Goal: Information Seeking & Learning: Learn about a topic

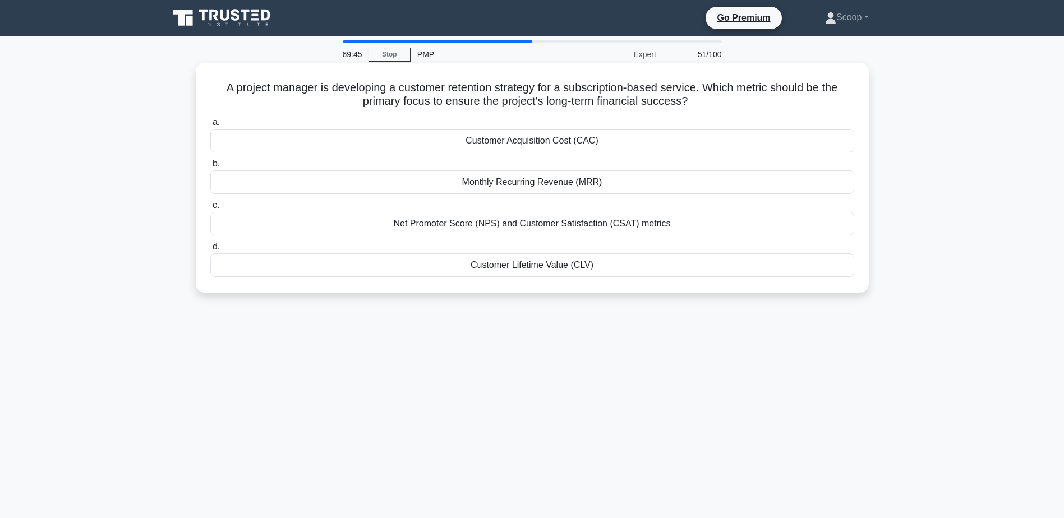
click at [591, 270] on div "Customer Lifetime Value (CLV)" at bounding box center [532, 266] width 644 height 24
click at [210, 251] on input "d. Customer Lifetime Value (CLV)" at bounding box center [210, 247] width 0 height 7
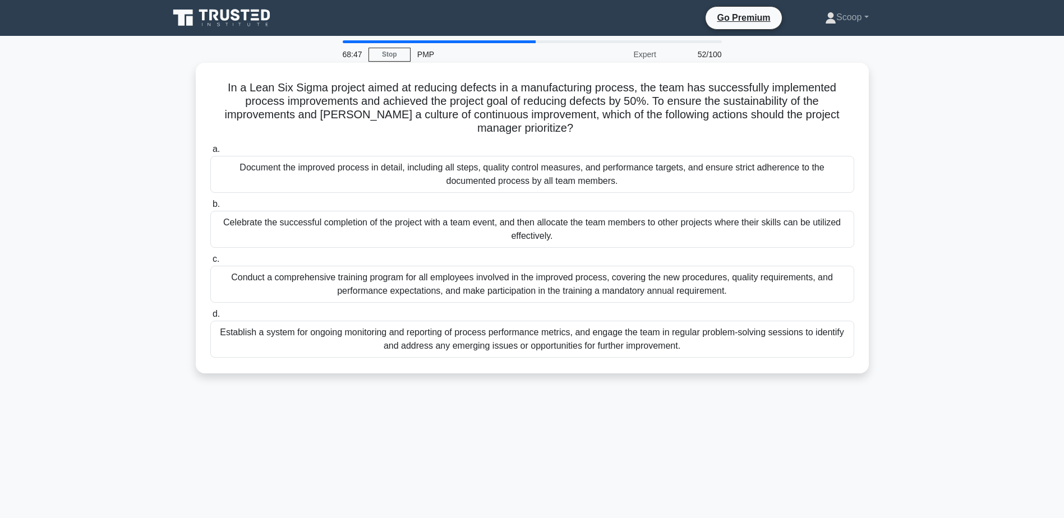
click at [607, 185] on div "Document the improved process in detail, including all steps, quality control m…" at bounding box center [532, 174] width 644 height 37
click at [210, 153] on input "a. Document the improved process in detail, including all steps, quality contro…" at bounding box center [210, 149] width 0 height 7
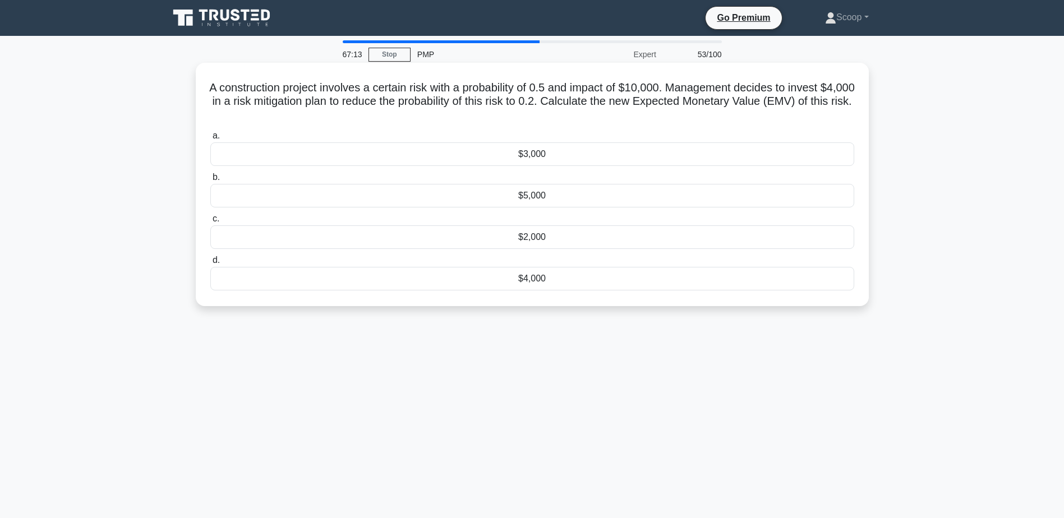
click at [534, 243] on div "$2,000" at bounding box center [532, 238] width 644 height 24
click at [210, 223] on input "c. $2,000" at bounding box center [210, 218] width 0 height 7
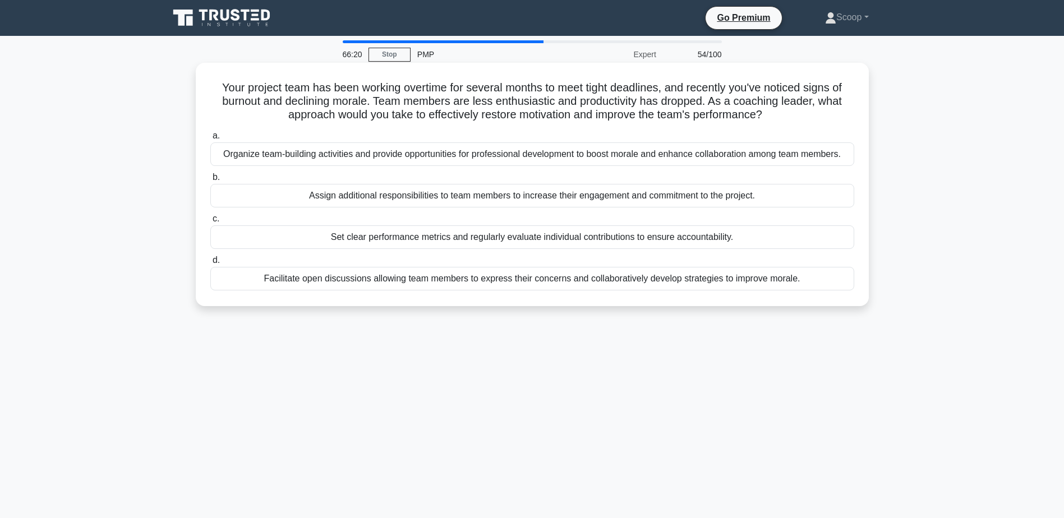
click at [575, 282] on div "Facilitate open discussions allowing team members to express their concerns and…" at bounding box center [532, 279] width 644 height 24
click at [210, 264] on input "d. Facilitate open discussions allowing team members to express their concerns …" at bounding box center [210, 260] width 0 height 7
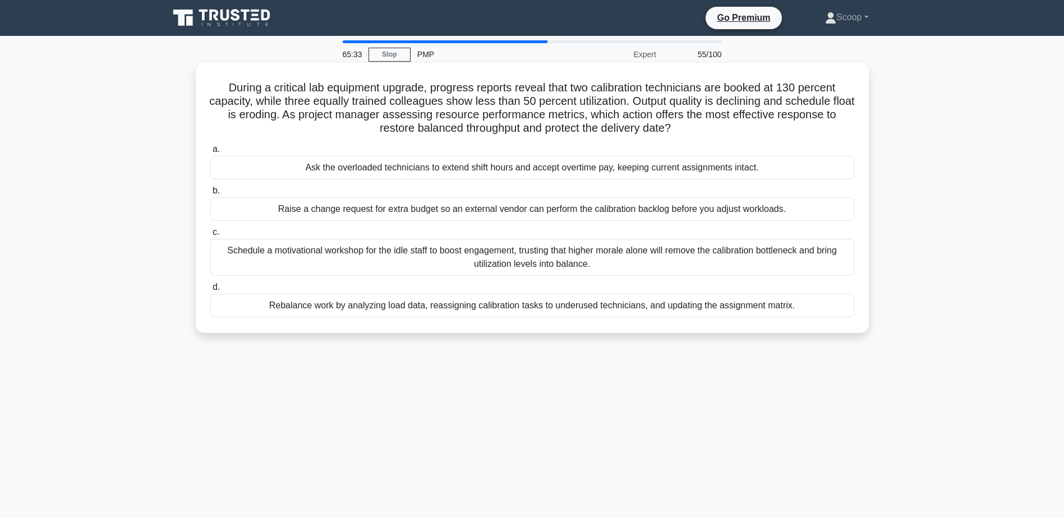
click at [631, 304] on div "Rebalance work by analyzing load data, reassigning calibration tasks to underus…" at bounding box center [532, 306] width 644 height 24
click at [210, 291] on input "d. Rebalance work by analyzing load data, reassigning calibration tasks to unde…" at bounding box center [210, 287] width 0 height 7
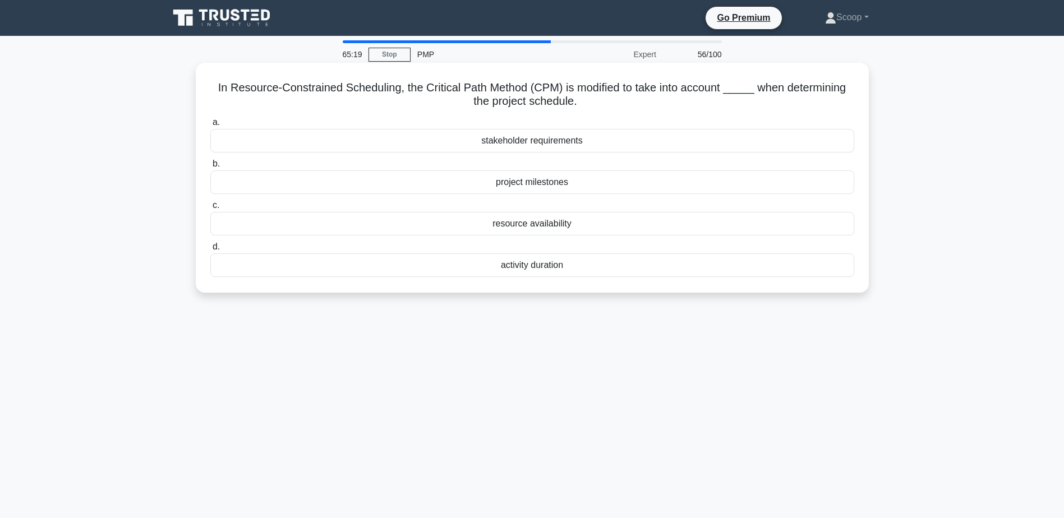
click at [501, 220] on div "resource availability" at bounding box center [532, 224] width 644 height 24
click at [210, 209] on input "c. resource availability" at bounding box center [210, 205] width 0 height 7
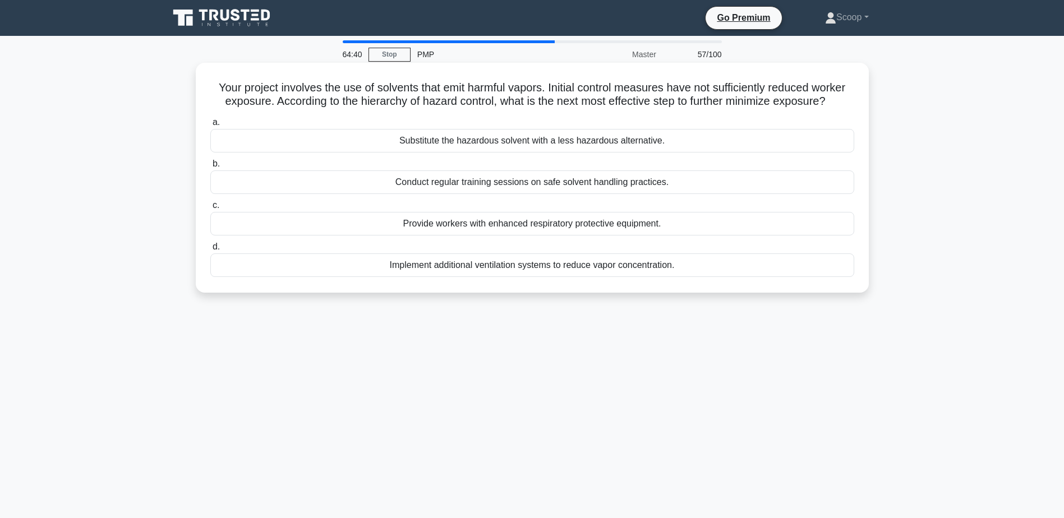
click at [625, 277] on div "Implement additional ventilation systems to reduce vapor concentration." at bounding box center [532, 266] width 644 height 24
click at [210, 251] on input "d. Implement additional ventilation systems to reduce vapor concentration." at bounding box center [210, 247] width 0 height 7
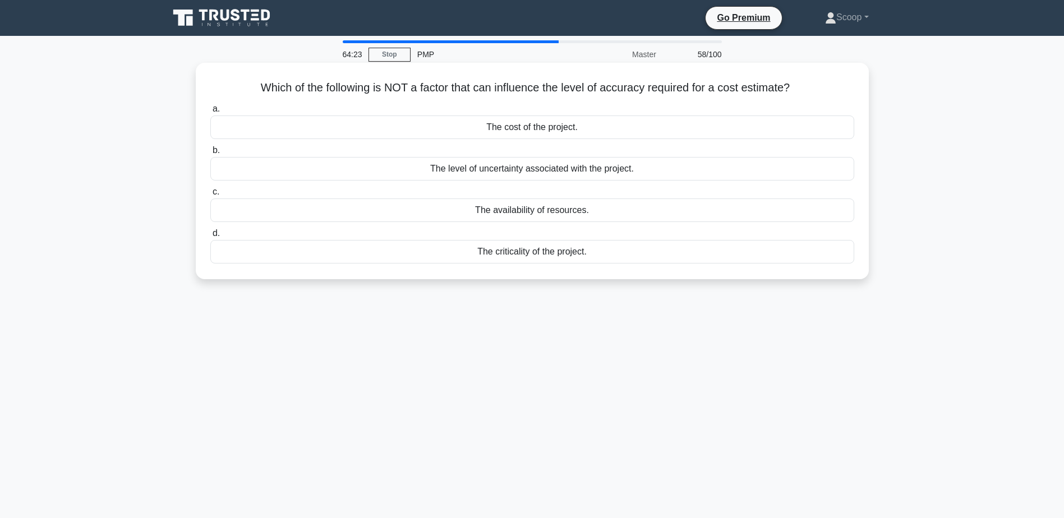
click at [611, 249] on div "The criticality of the project." at bounding box center [532, 252] width 644 height 24
click at [210, 237] on input "d. The criticality of the project." at bounding box center [210, 233] width 0 height 7
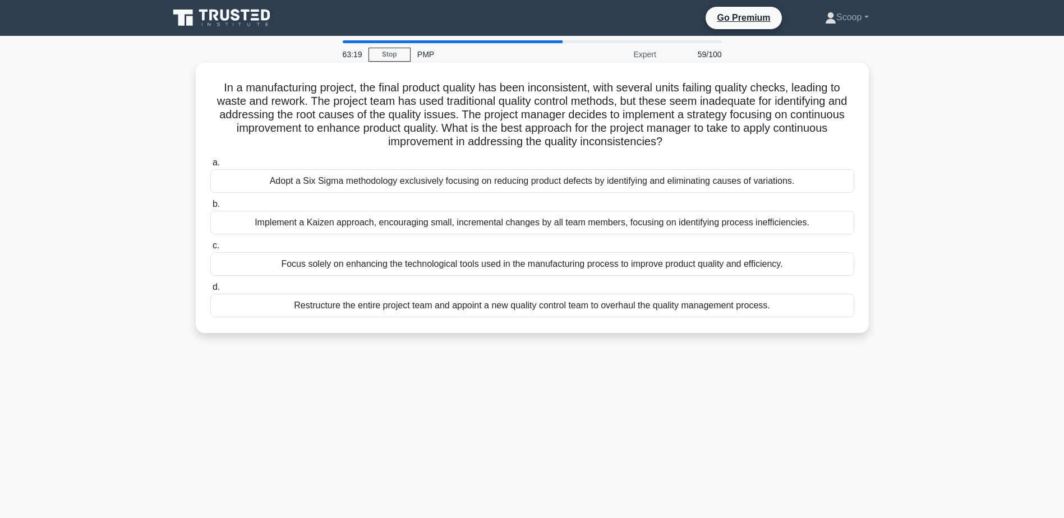
click at [573, 219] on div "Implement a Kaizen approach, encouraging small, incremental changes by all team…" at bounding box center [532, 223] width 644 height 24
click at [210, 208] on input "b. Implement a Kaizen approach, encouraging small, incremental changes by all t…" at bounding box center [210, 204] width 0 height 7
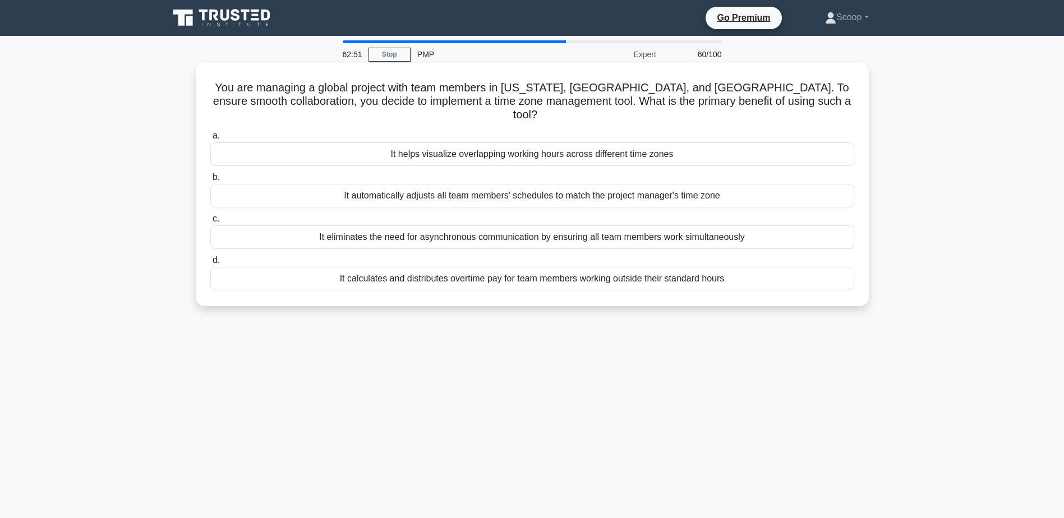
click at [525, 143] on div "It helps visualize overlapping working hours across different time zones" at bounding box center [532, 155] width 644 height 24
click at [210, 139] on input "a. It helps visualize overlapping working hours across different time zones" at bounding box center [210, 135] width 0 height 7
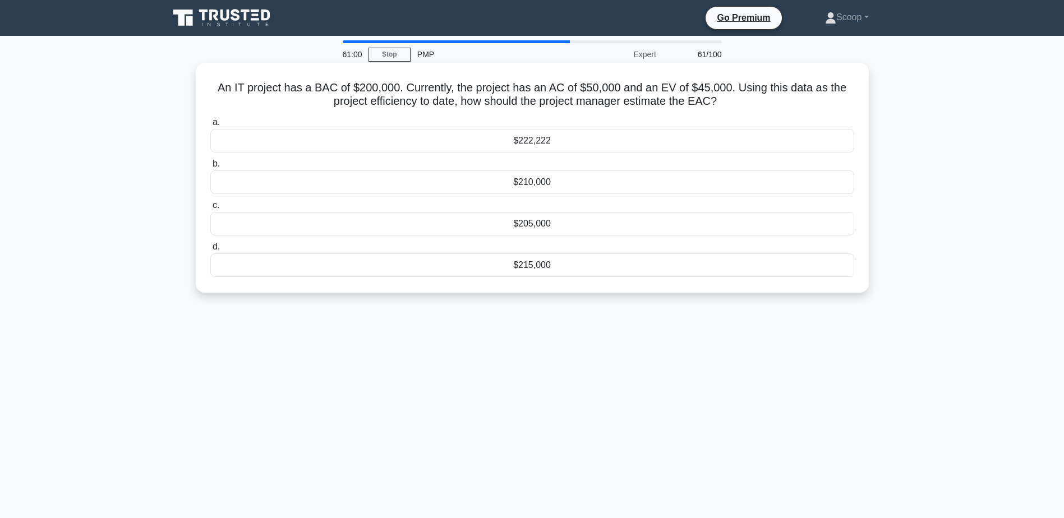
click at [517, 152] on div "$222,222" at bounding box center [532, 141] width 644 height 24
click at [210, 126] on input "a. $222,222" at bounding box center [210, 122] width 0 height 7
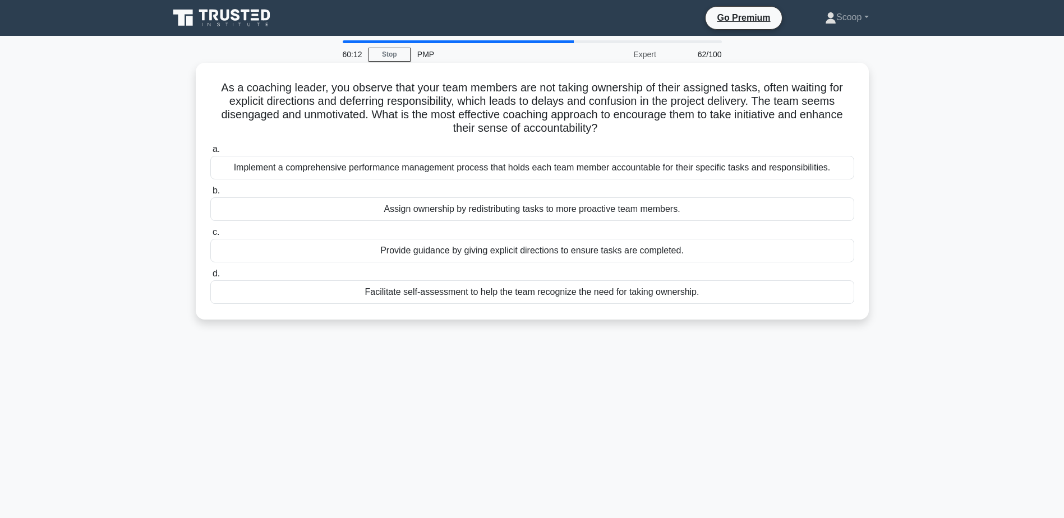
click at [581, 292] on div "Facilitate self-assessment to help the team recognize the need for taking owner…" at bounding box center [532, 293] width 644 height 24
click at [210, 278] on input "d. Facilitate self-assessment to help the team recognize the need for taking ow…" at bounding box center [210, 273] width 0 height 7
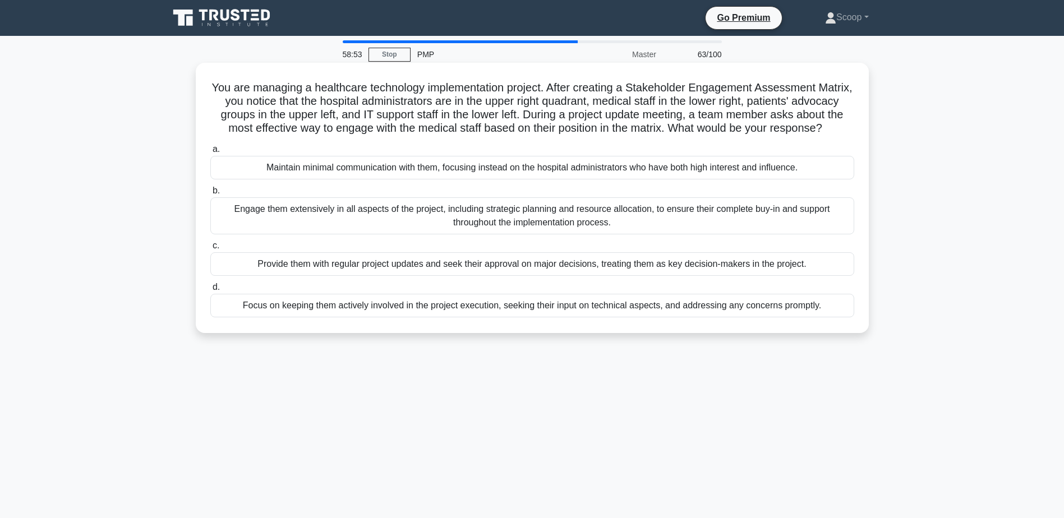
click at [621, 235] on div "Engage them extensively in all aspects of the project, including strategic plan…" at bounding box center [532, 216] width 644 height 37
click at [210, 195] on input "b. Engage them extensively in all aspects of the project, including strategic p…" at bounding box center [210, 190] width 0 height 7
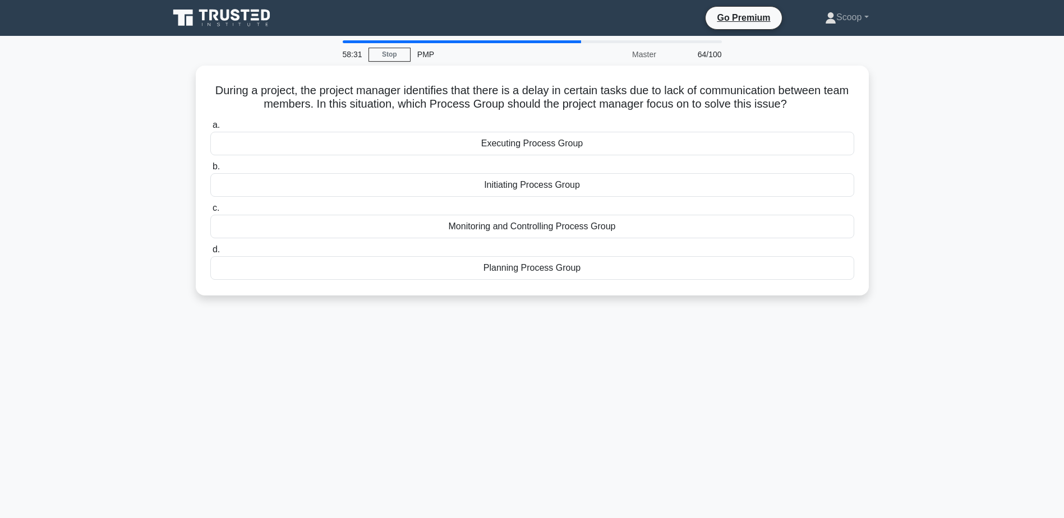
click at [621, 238] on div "a. Executing Process Group b. Initiating Process Group c. d." at bounding box center [533, 199] width 658 height 166
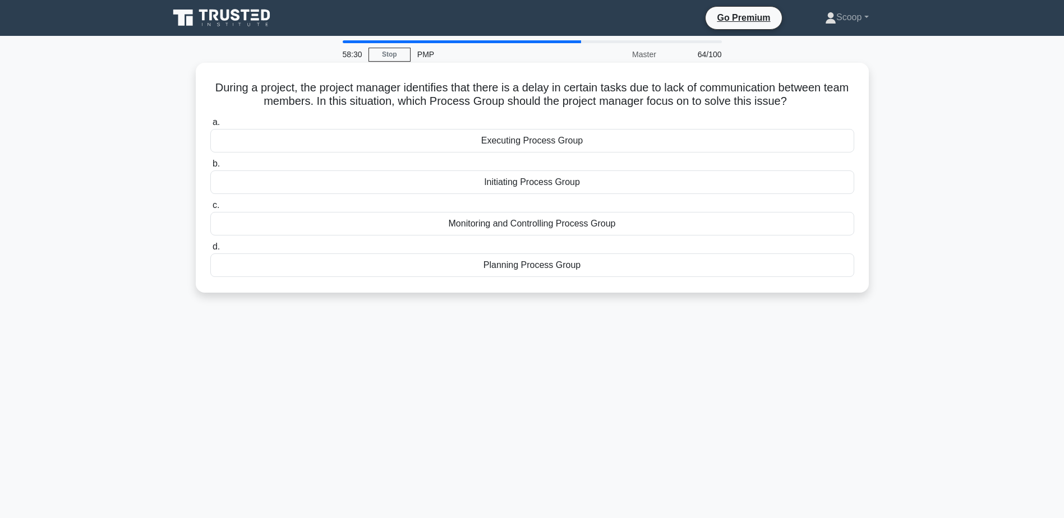
click at [601, 232] on div "Monitoring and Controlling Process Group" at bounding box center [532, 224] width 644 height 24
click at [210, 209] on input "c. Monitoring and Controlling Process Group" at bounding box center [210, 205] width 0 height 7
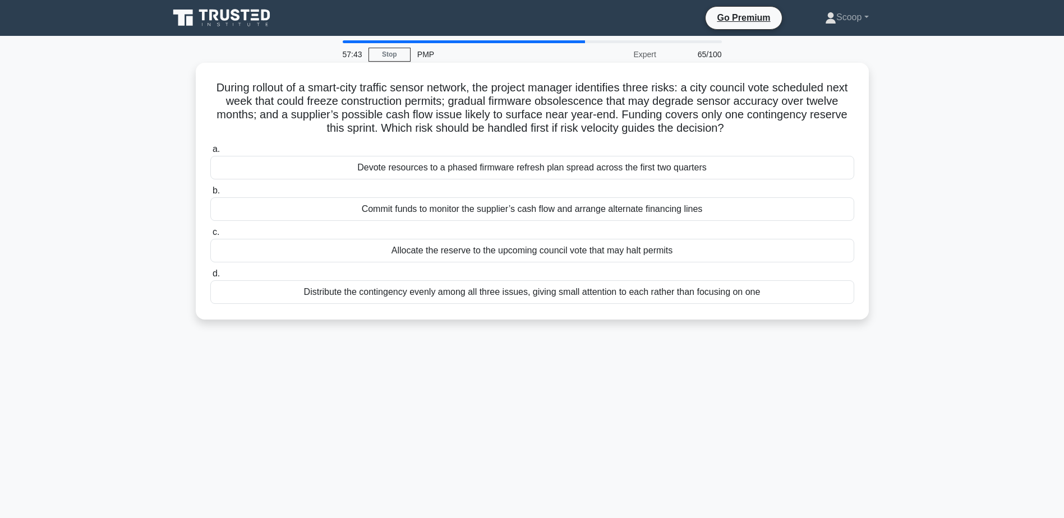
click at [532, 254] on div "Allocate the reserve to the upcoming council vote that may halt permits" at bounding box center [532, 251] width 644 height 24
click at [210, 236] on input "c. Allocate the reserve to the upcoming council vote that may halt permits" at bounding box center [210, 232] width 0 height 7
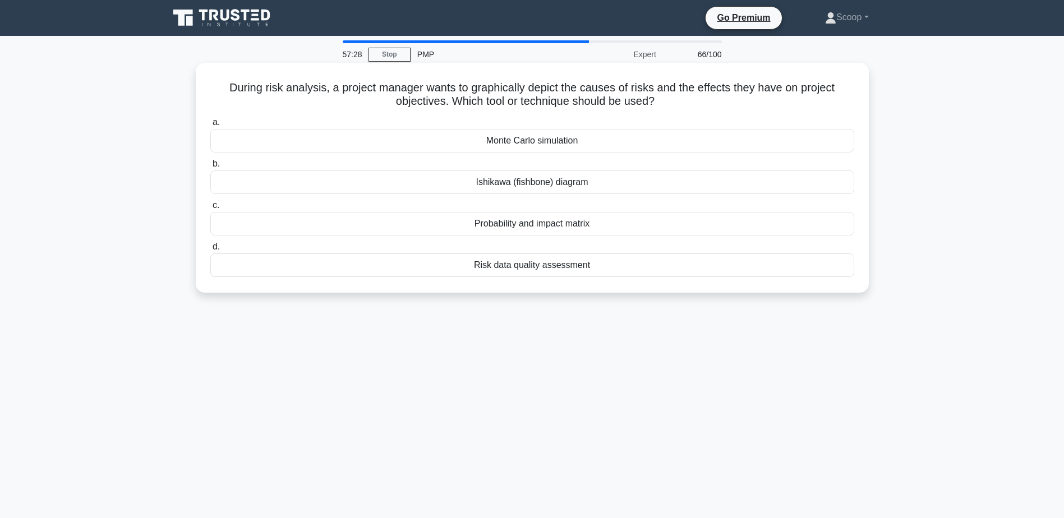
click at [556, 181] on div "Ishikawa (fishbone) diagram" at bounding box center [532, 183] width 644 height 24
click at [210, 168] on input "[PERSON_NAME] (fishbone) diagram" at bounding box center [210, 163] width 0 height 7
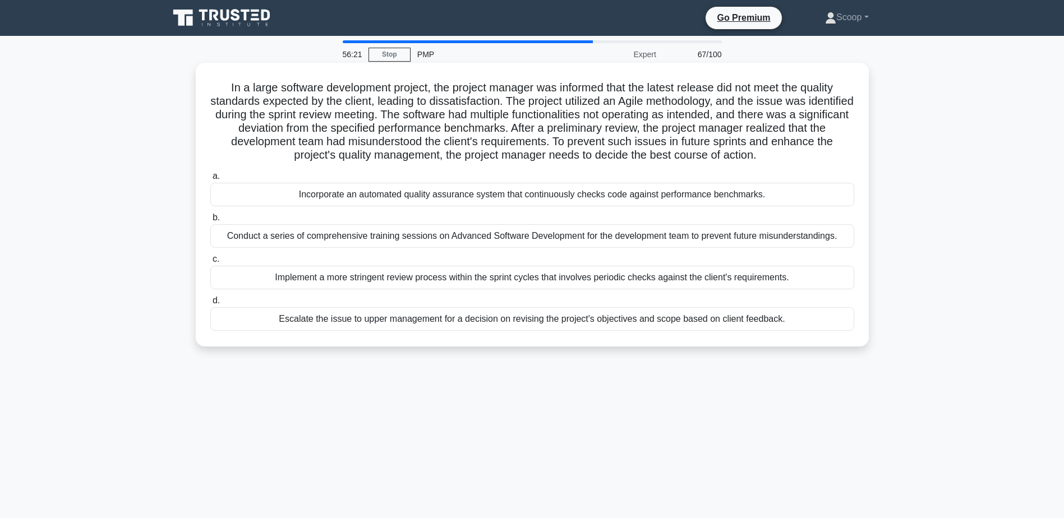
click at [570, 274] on div "Implement a more stringent review process within the sprint cycles that involve…" at bounding box center [532, 278] width 644 height 24
click at [210, 263] on input "c. Implement a more stringent review process within the sprint cycles that invo…" at bounding box center [210, 259] width 0 height 7
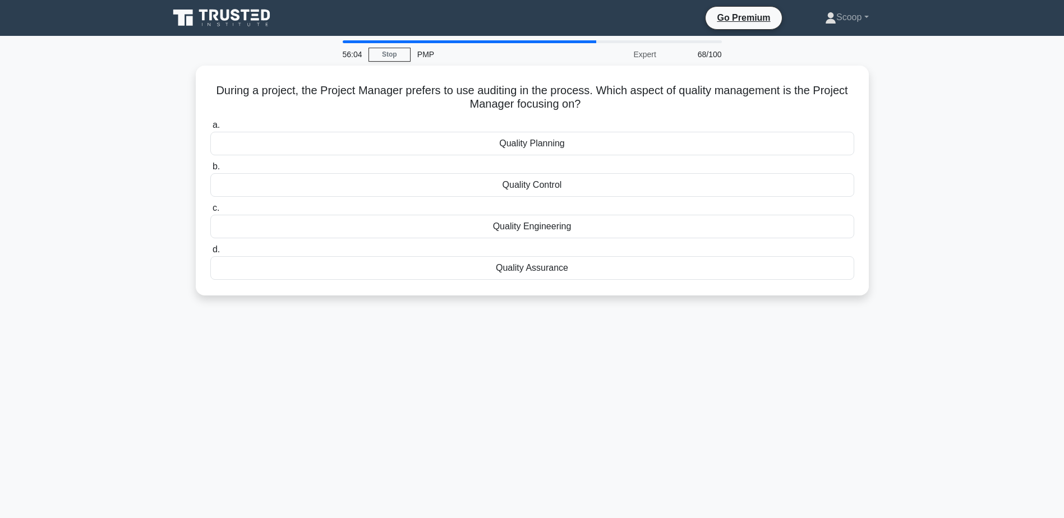
click at [570, 274] on div "Quality Assurance" at bounding box center [532, 268] width 644 height 24
click at [210, 254] on input "d. Quality Assurance" at bounding box center [210, 249] width 0 height 7
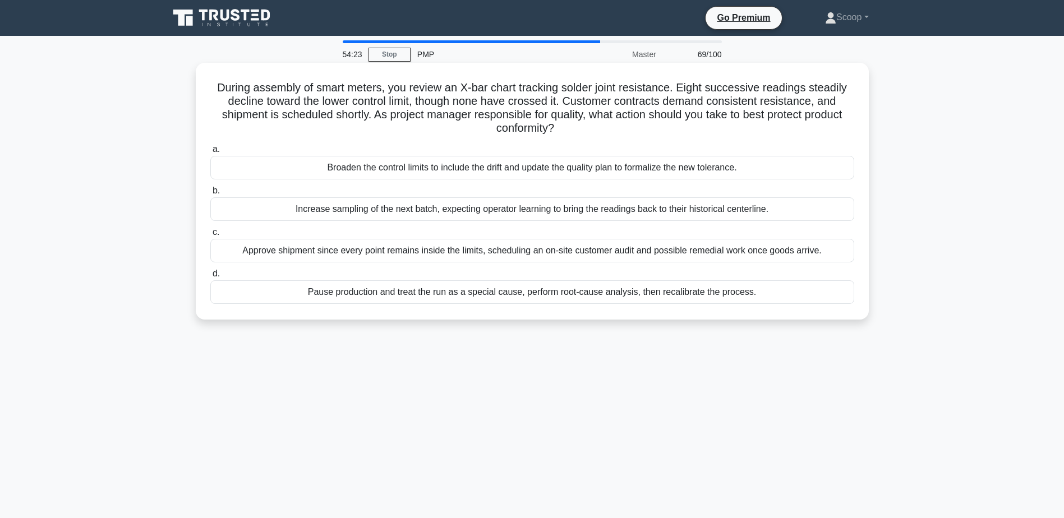
click at [549, 261] on div "Approve shipment since every point remains inside the limits, scheduling an on-…" at bounding box center [532, 251] width 644 height 24
click at [210, 236] on input "c. Approve shipment since every point remains inside the limits, scheduling an …" at bounding box center [210, 232] width 0 height 7
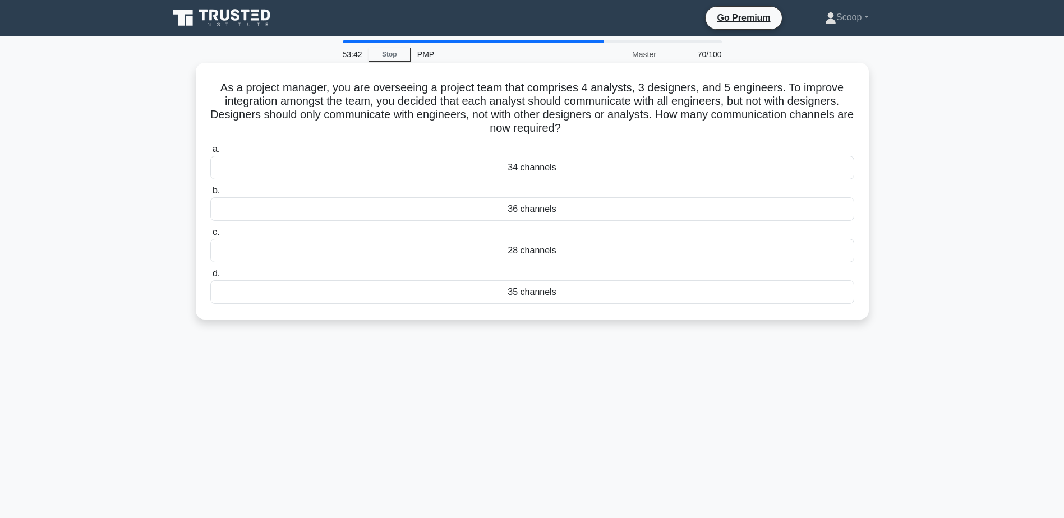
click at [581, 283] on div "35 channels" at bounding box center [532, 293] width 644 height 24
click at [210, 278] on input "d. 35 channels" at bounding box center [210, 273] width 0 height 7
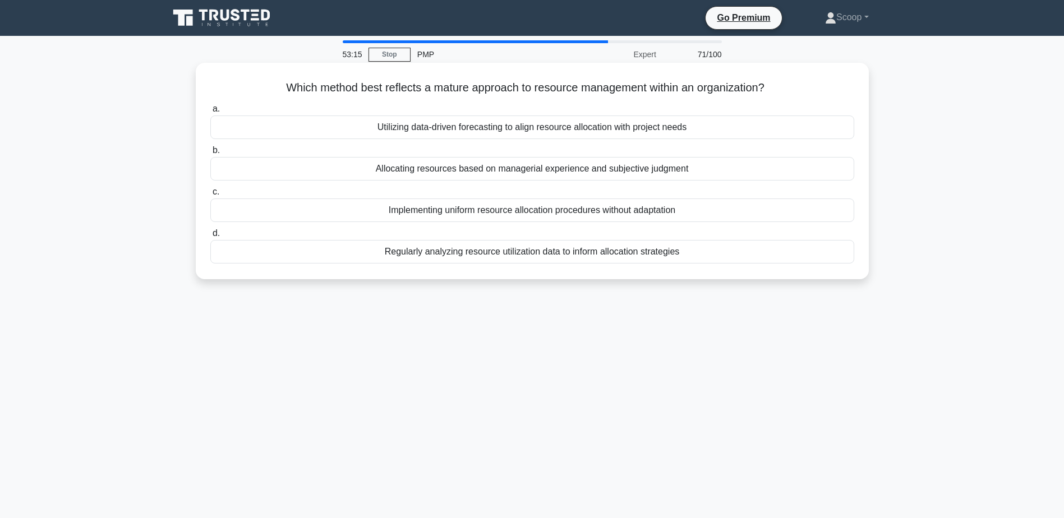
click at [589, 255] on div "Regularly analyzing resource utilization data to inform allocation strategies" at bounding box center [532, 252] width 644 height 24
click at [210, 237] on input "d. Regularly analyzing resource utilization data to inform allocation strategies" at bounding box center [210, 233] width 0 height 7
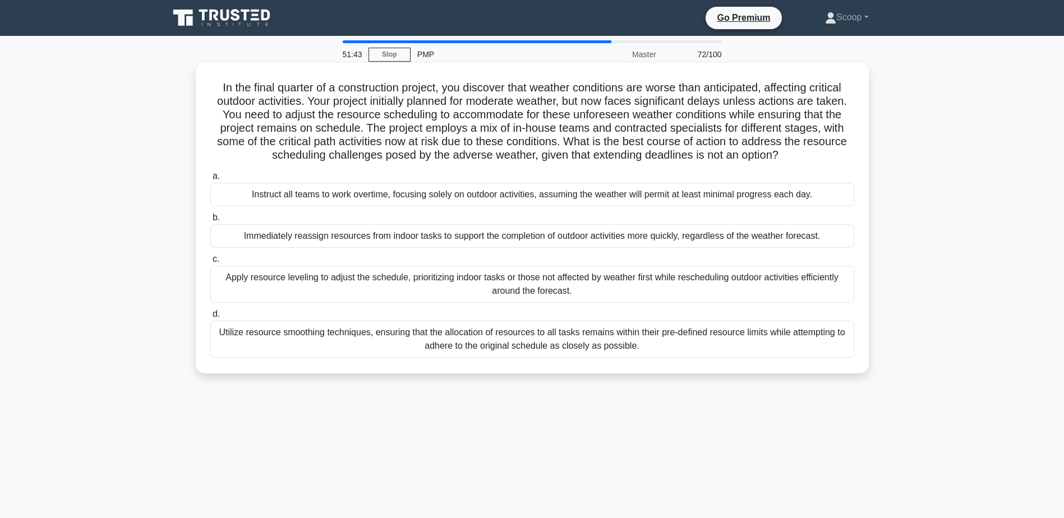
click at [616, 287] on div "Apply resource leveling to adjust the schedule, prioritizing indoor tasks or th…" at bounding box center [532, 284] width 644 height 37
click at [210, 263] on input "c. Apply resource leveling to adjust the schedule, prioritizing indoor tasks or…" at bounding box center [210, 259] width 0 height 7
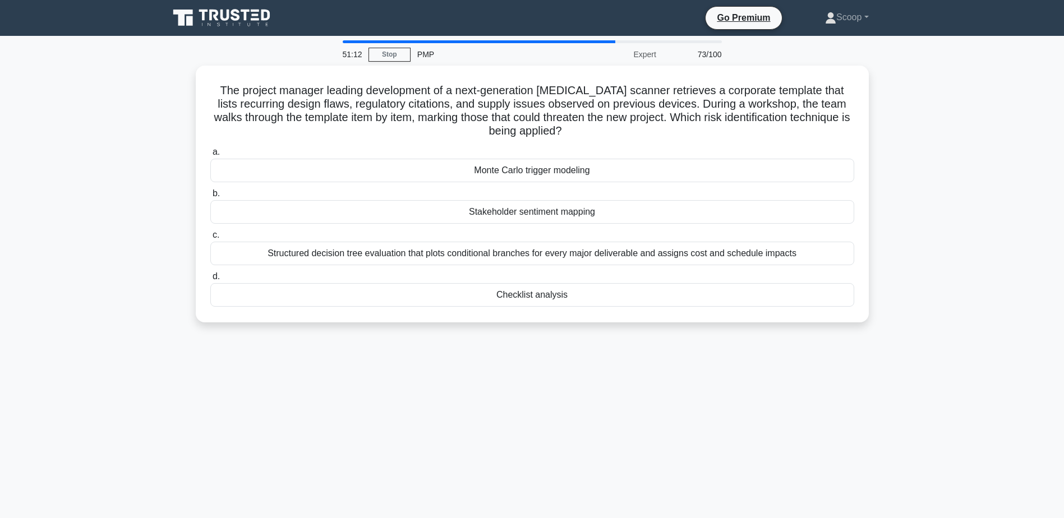
click at [616, 287] on div "Checklist analysis" at bounding box center [532, 295] width 644 height 24
click at [210, 281] on input "d. Checklist analysis" at bounding box center [210, 276] width 0 height 7
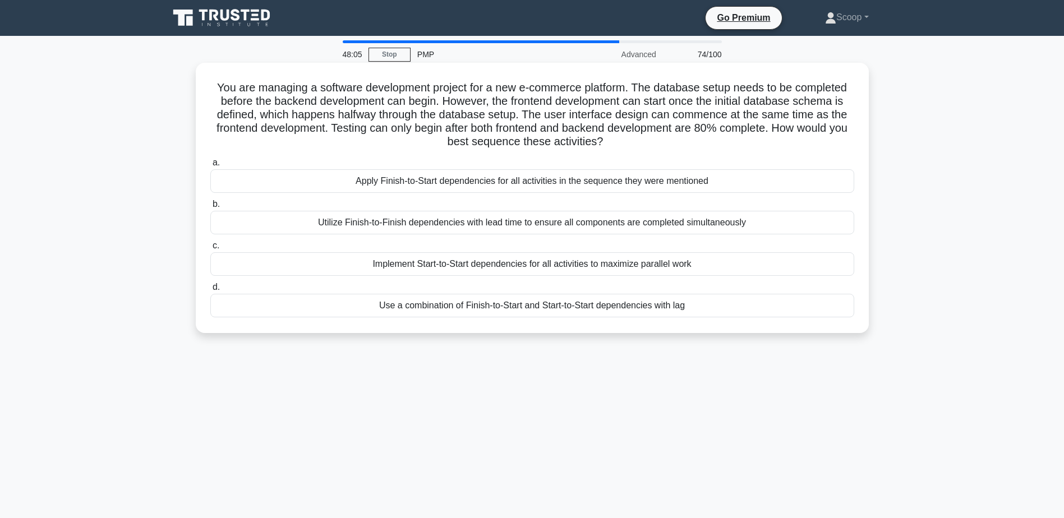
click at [671, 310] on div "Use a combination of Finish-to-Start and Start-to-Start dependencies with lag" at bounding box center [532, 306] width 644 height 24
click at [210, 291] on input "d. Use a combination of Finish-to-Start and Start-to-Start dependencies with lag" at bounding box center [210, 287] width 0 height 7
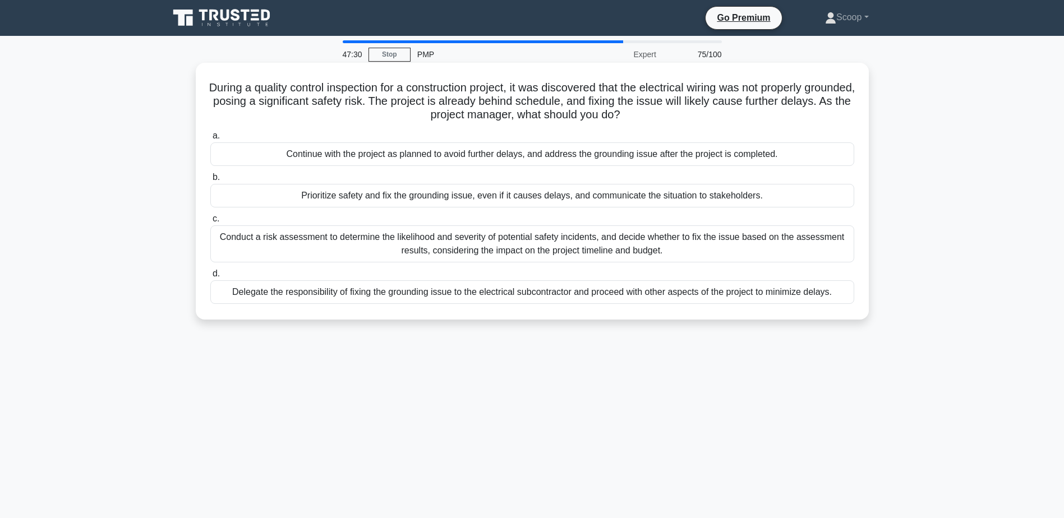
click at [678, 198] on div "Prioritize safety and fix the grounding issue, even if it causes delays, and co…" at bounding box center [532, 196] width 644 height 24
click at [210, 181] on input "b. Prioritize safety and fix the grounding issue, even if it causes delays, and…" at bounding box center [210, 177] width 0 height 7
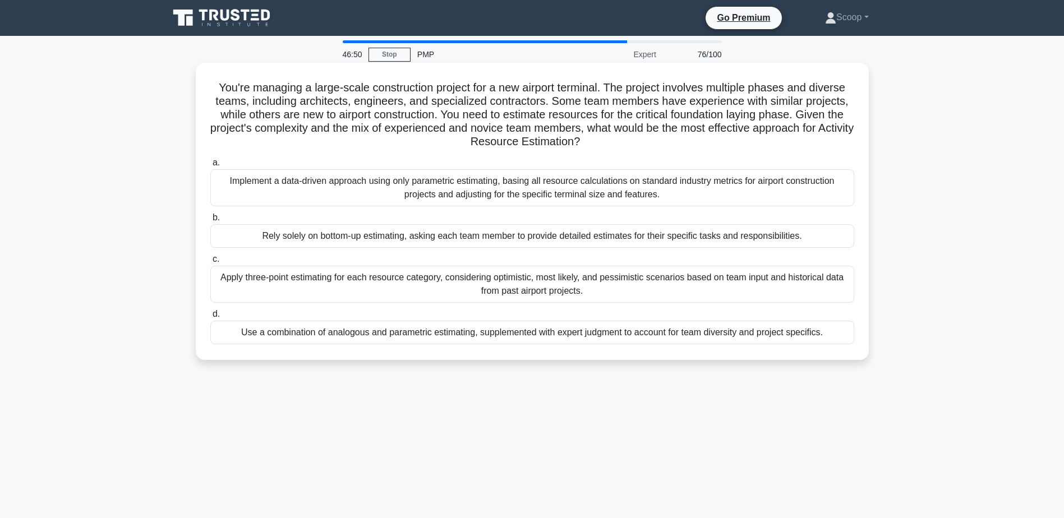
click at [632, 340] on div "Use a combination of analogous and parametric estimating, supplemented with exp…" at bounding box center [532, 333] width 644 height 24
click at [210, 318] on input "d. Use a combination of analogous and parametric estimating, supplemented with …" at bounding box center [210, 314] width 0 height 7
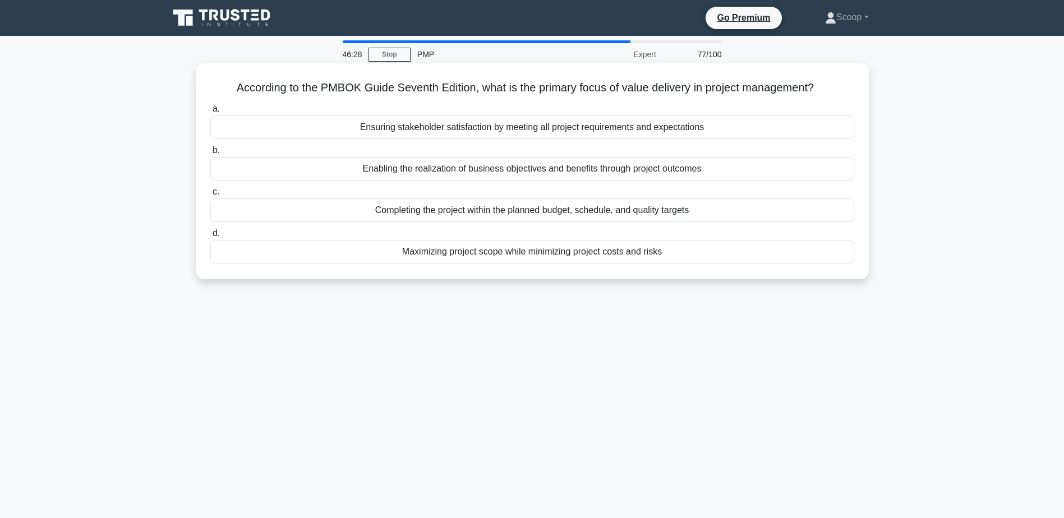
click at [555, 163] on div "Enabling the realization of business objectives and benefits through project ou…" at bounding box center [532, 169] width 644 height 24
click at [210, 154] on input "b. Enabling the realization of business objectives and benefits through project…" at bounding box center [210, 150] width 0 height 7
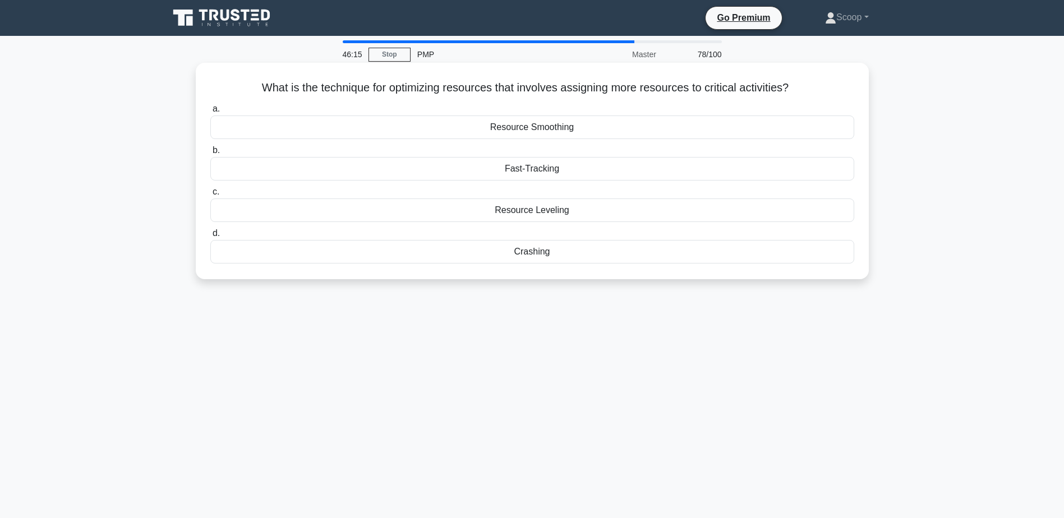
click at [561, 254] on div "Crashing" at bounding box center [532, 252] width 644 height 24
click at [210, 237] on input "d. Crashing" at bounding box center [210, 233] width 0 height 7
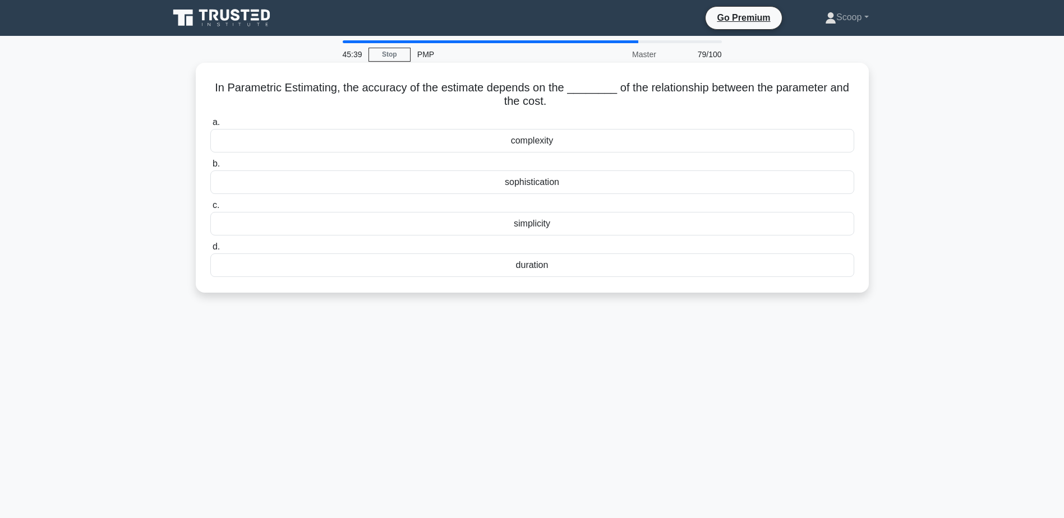
click at [542, 184] on div "sophistication" at bounding box center [532, 183] width 644 height 24
click at [210, 168] on input "b. sophistication" at bounding box center [210, 163] width 0 height 7
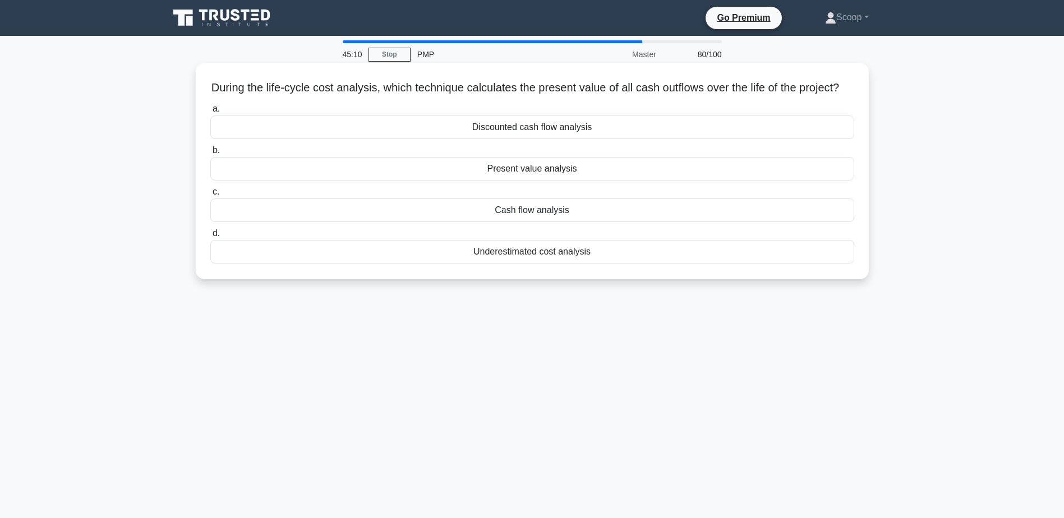
click at [511, 94] on h5 "During the life-cycle cost analysis, which technique calculates the present val…" at bounding box center [532, 88] width 646 height 15
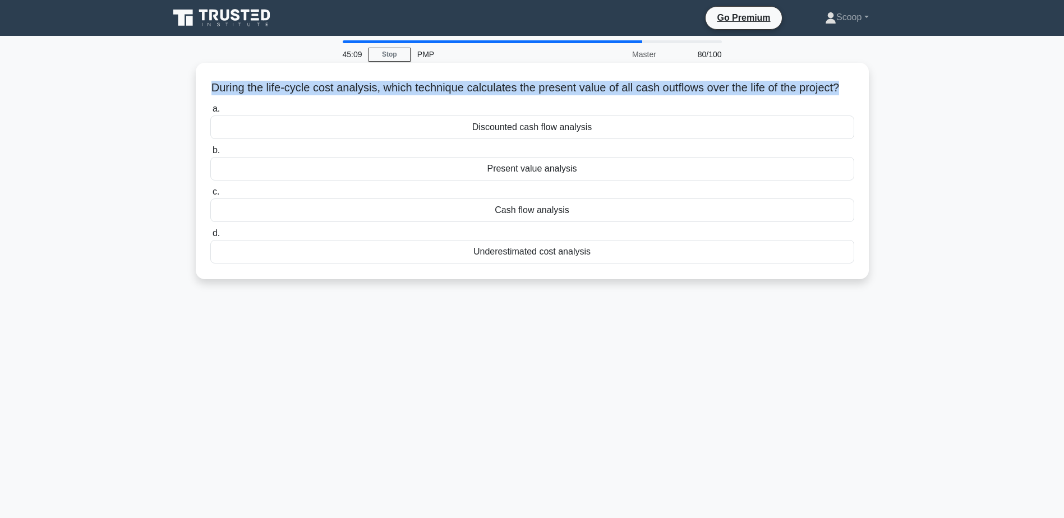
click at [511, 94] on h5 "During the life-cycle cost analysis, which technique calculates the present val…" at bounding box center [532, 88] width 646 height 15
copy div "During the life-cycle cost analysis, which technique calculates the present val…"
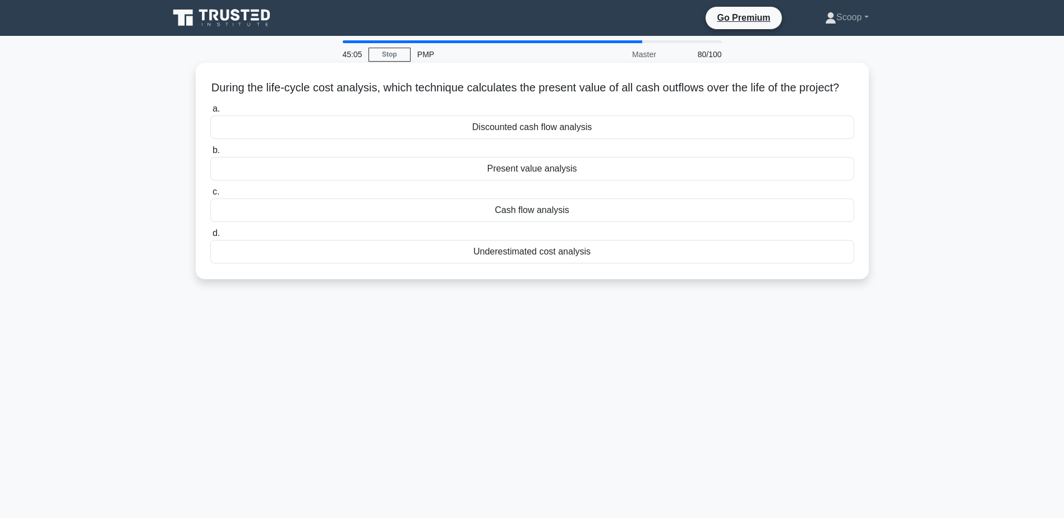
click at [577, 217] on div "Cash flow analysis" at bounding box center [532, 211] width 644 height 24
click at [210, 196] on input "c. Cash flow analysis" at bounding box center [210, 192] width 0 height 7
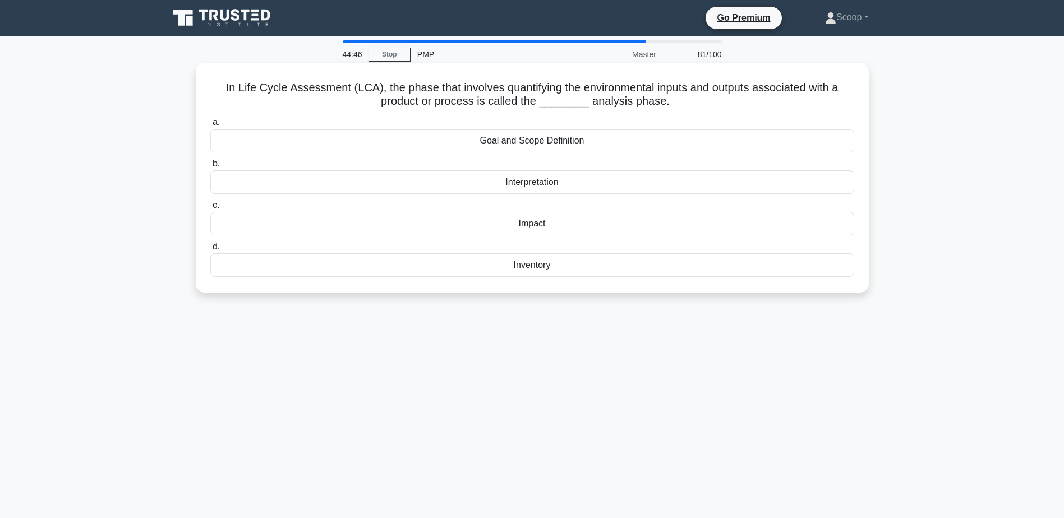
click at [547, 268] on div "Inventory" at bounding box center [532, 266] width 644 height 24
click at [210, 251] on input "d. Inventory" at bounding box center [210, 247] width 0 height 7
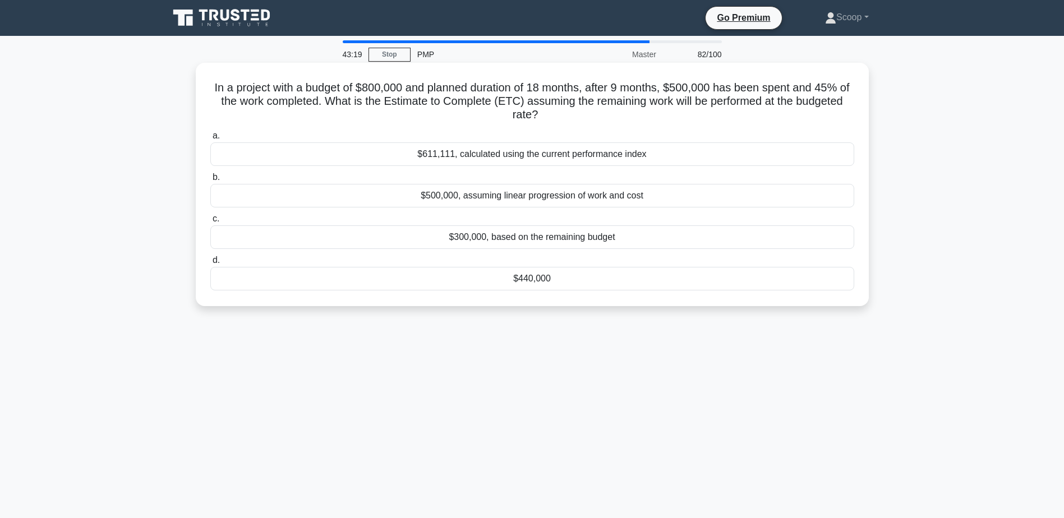
click at [571, 272] on div "$440,000" at bounding box center [532, 279] width 644 height 24
click at [210, 264] on input "d. $440,000" at bounding box center [210, 260] width 0 height 7
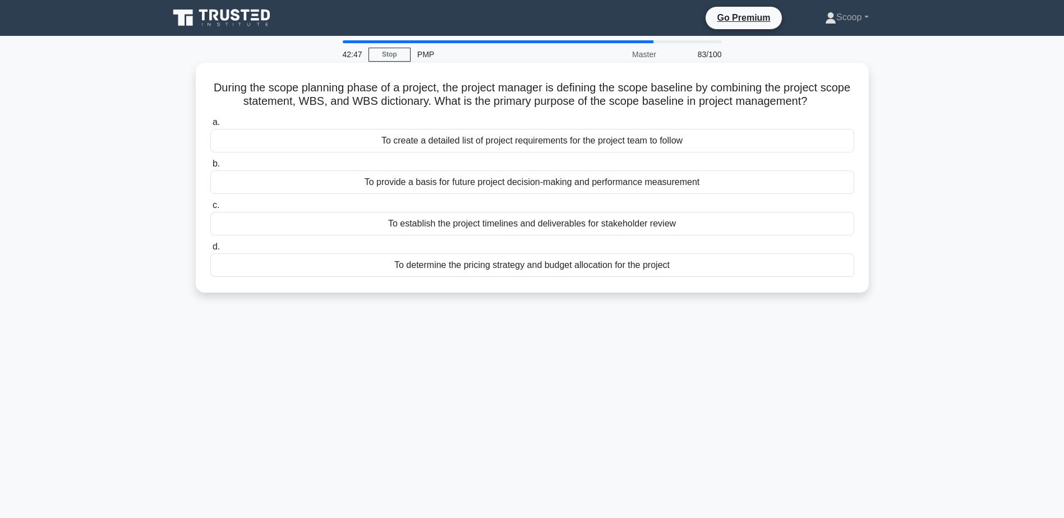
click at [621, 181] on div "To provide a basis for future project decision-making and performance measureme…" at bounding box center [532, 183] width 644 height 24
click at [210, 168] on input "b. To provide a basis for future project decision-making and performance measur…" at bounding box center [210, 163] width 0 height 7
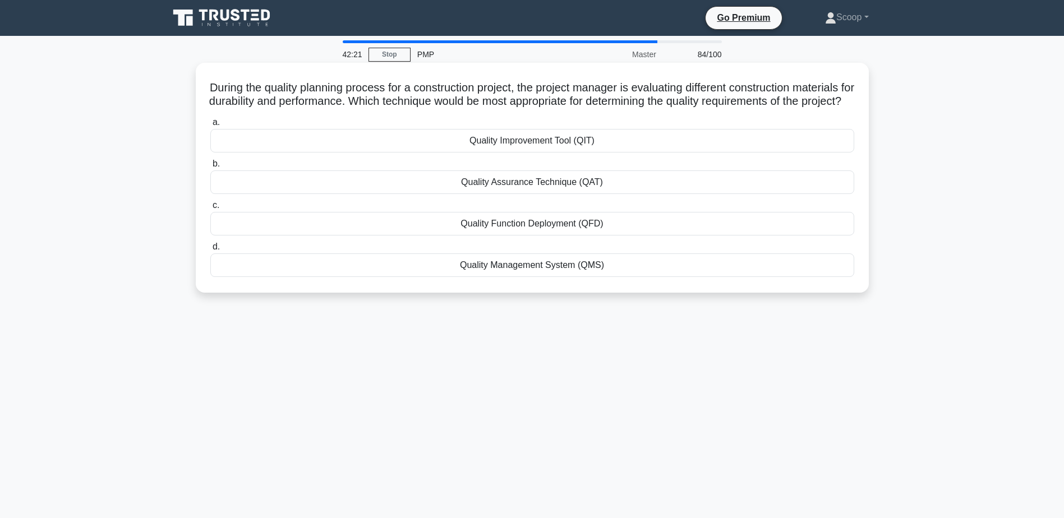
click at [573, 105] on h5 "During the quality planning process for a construction project, the project man…" at bounding box center [532, 95] width 646 height 28
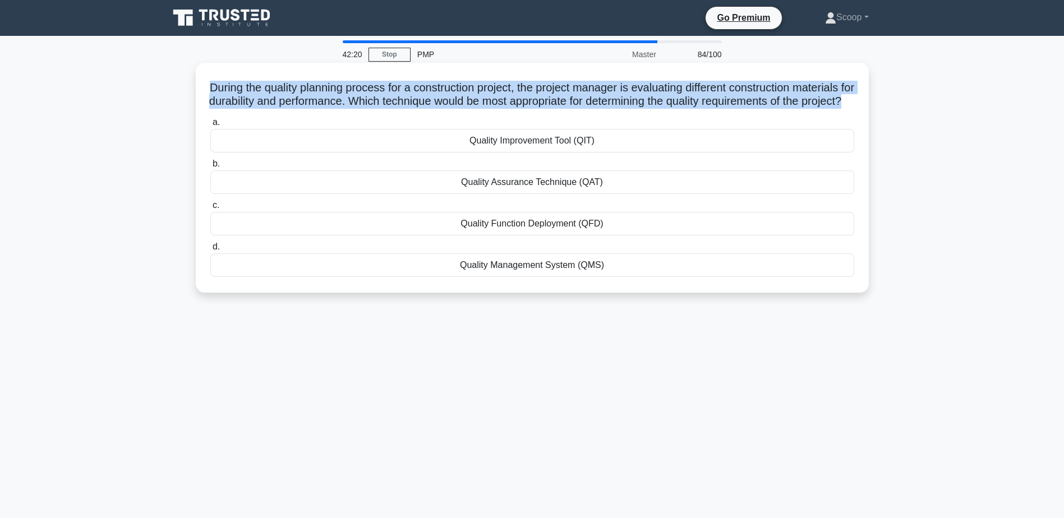
click at [573, 105] on h5 "During the quality planning process for a construction project, the project man…" at bounding box center [532, 95] width 646 height 28
copy div "During the quality planning process for a construction project, the project man…"
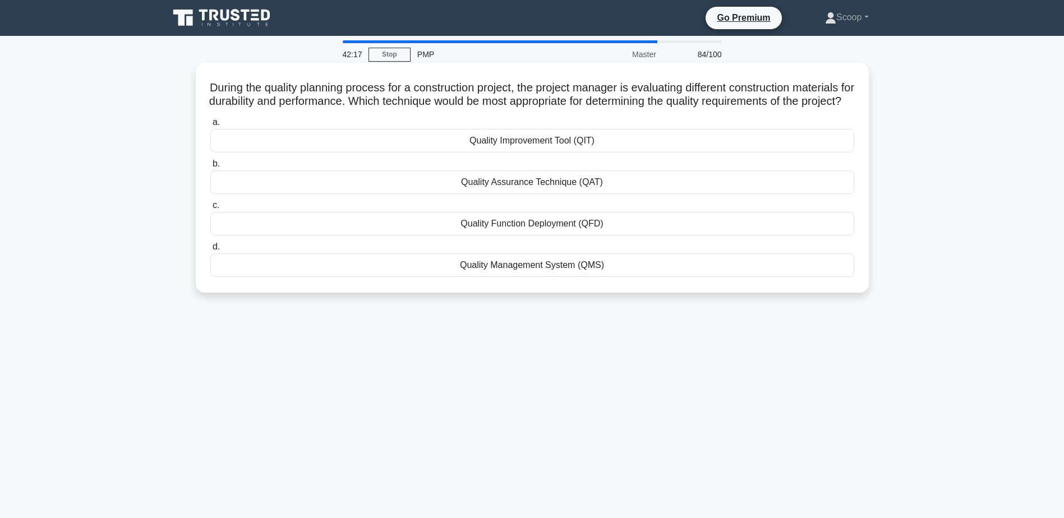
click at [528, 194] on div "Quality Assurance Technique (QAT)" at bounding box center [532, 183] width 644 height 24
click at [210, 168] on input "b. Quality Assurance Technique (QAT)" at bounding box center [210, 163] width 0 height 7
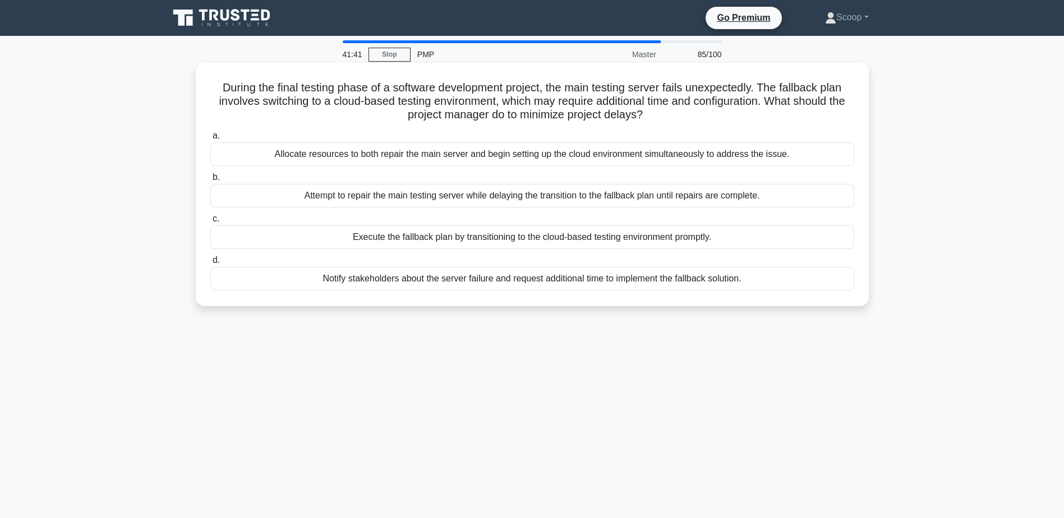
click at [576, 233] on div "Execute the fallback plan by transitioning to the cloud-based testing environme…" at bounding box center [532, 238] width 644 height 24
click at [210, 223] on input "c. Execute the fallback plan by transitioning to the cloud-based testing enviro…" at bounding box center [210, 218] width 0 height 7
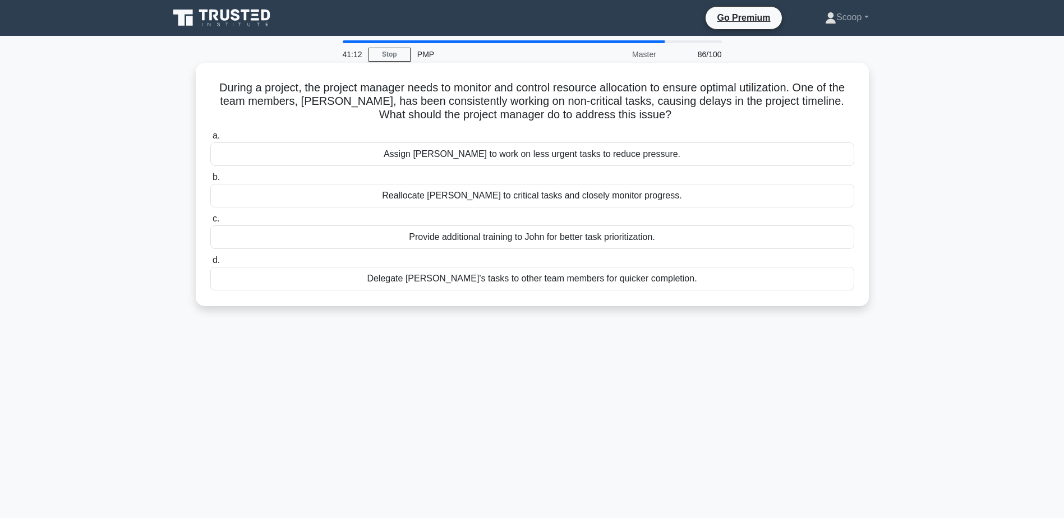
click at [525, 196] on div "Reallocate [PERSON_NAME] to critical tasks and closely monitor progress." at bounding box center [532, 196] width 644 height 24
click at [210, 181] on input "b. Reallocate [PERSON_NAME] to critical tasks and closely monitor progress." at bounding box center [210, 177] width 0 height 7
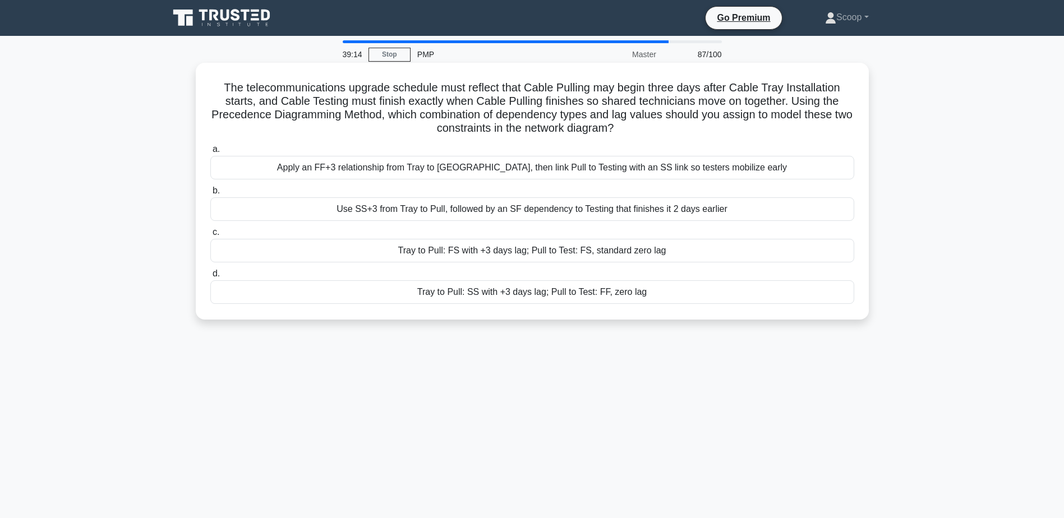
click at [621, 294] on div "Tray to Pull: SS with +3 days lag; Pull to Test: FF, zero lag" at bounding box center [532, 293] width 644 height 24
click at [210, 278] on input "d. Tray to Pull: SS with +3 days lag; Pull to Test: FF, zero lag" at bounding box center [210, 273] width 0 height 7
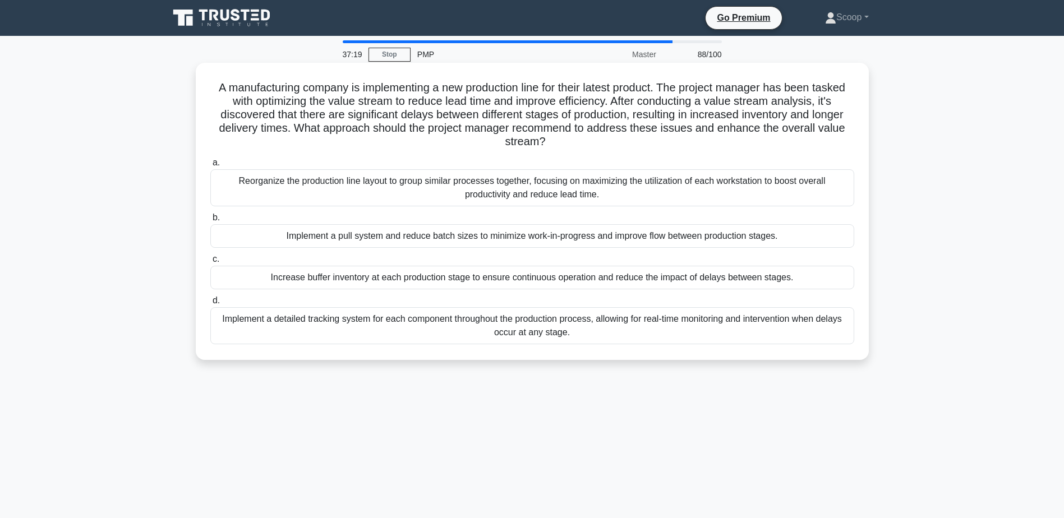
click at [571, 242] on div "Implement a pull system and reduce batch sizes to minimize work-in-progress and…" at bounding box center [532, 236] width 644 height 24
click at [210, 222] on input "b. Implement a pull system and reduce batch sizes to minimize work-in-progress …" at bounding box center [210, 217] width 0 height 7
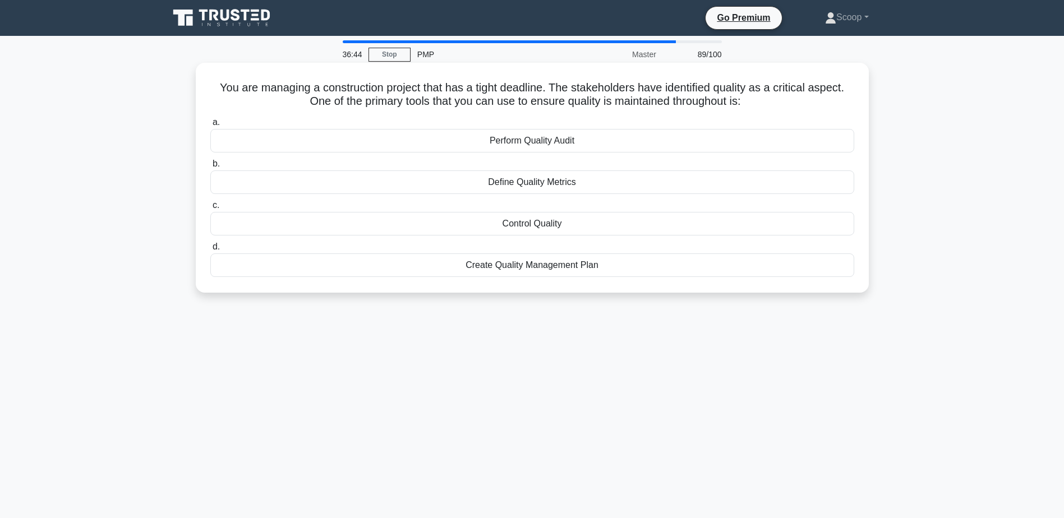
click at [545, 143] on div "Perform Quality Audit" at bounding box center [532, 141] width 644 height 24
click at [210, 126] on input "a. Perform Quality Audit" at bounding box center [210, 122] width 0 height 7
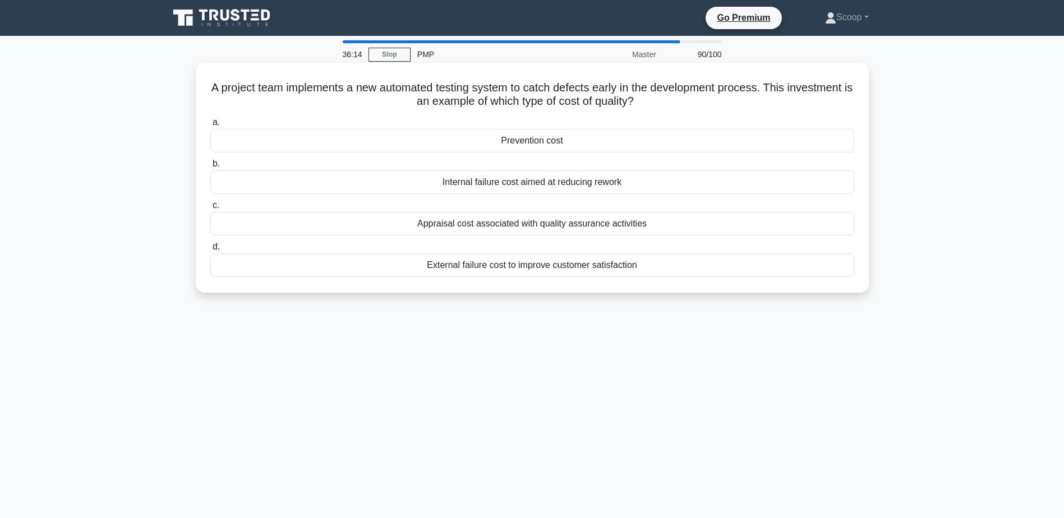
click at [585, 229] on div "Appraisal cost associated with quality assurance activities" at bounding box center [532, 224] width 644 height 24
click at [210, 209] on input "c. Appraisal cost associated with quality assurance activities" at bounding box center [210, 205] width 0 height 7
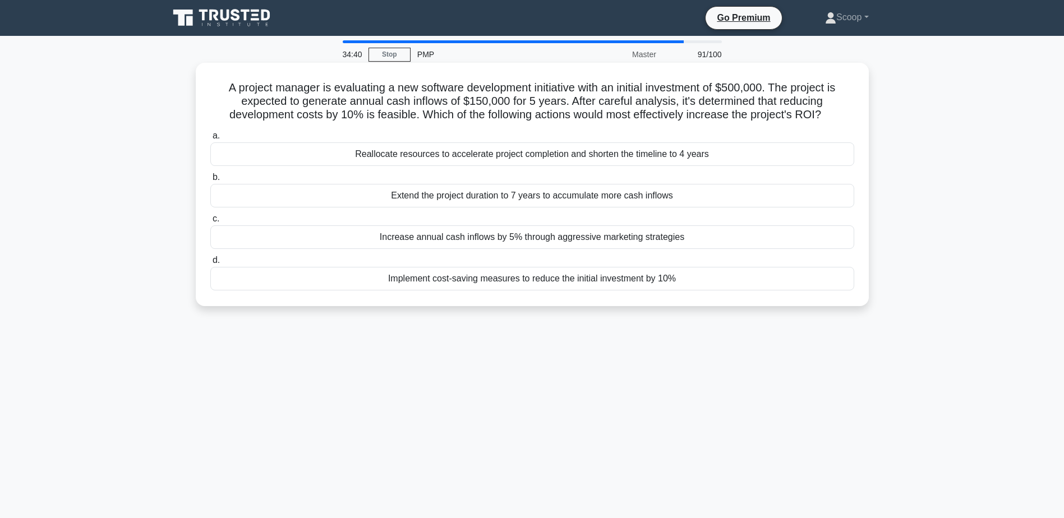
click at [571, 199] on div "Extend the project duration to 7 years to accumulate more cash inflows" at bounding box center [532, 196] width 644 height 24
click at [210, 181] on input "b. Extend the project duration to 7 years to accumulate more cash inflows" at bounding box center [210, 177] width 0 height 7
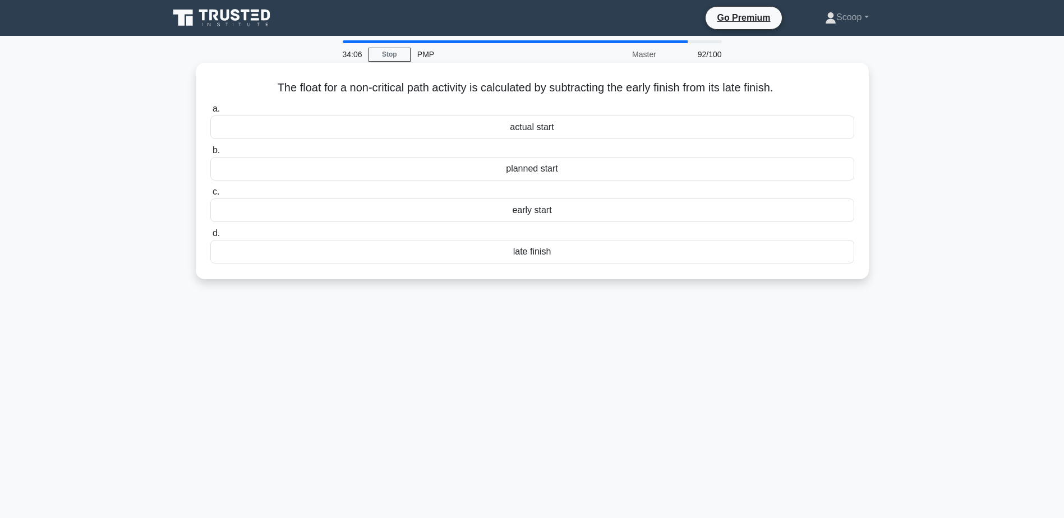
click at [719, 90] on h5 "The float for a non-critical path activity is calculated by subtracting the ear…" at bounding box center [532, 88] width 646 height 15
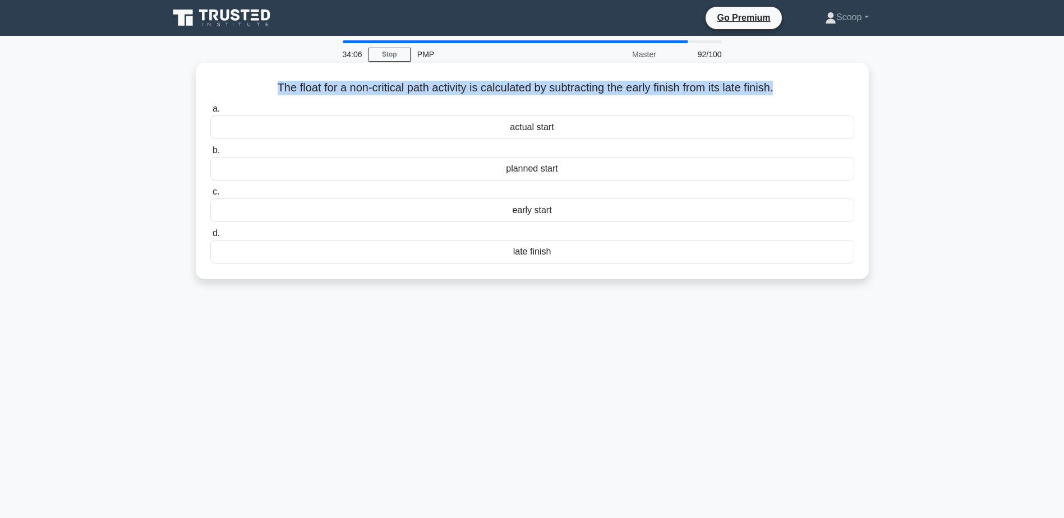
click at [719, 90] on h5 "The float for a non-critical path activity is calculated by subtracting the ear…" at bounding box center [532, 88] width 646 height 15
copy div "The float for a non-critical path activity is calculated by subtracting the ear…"
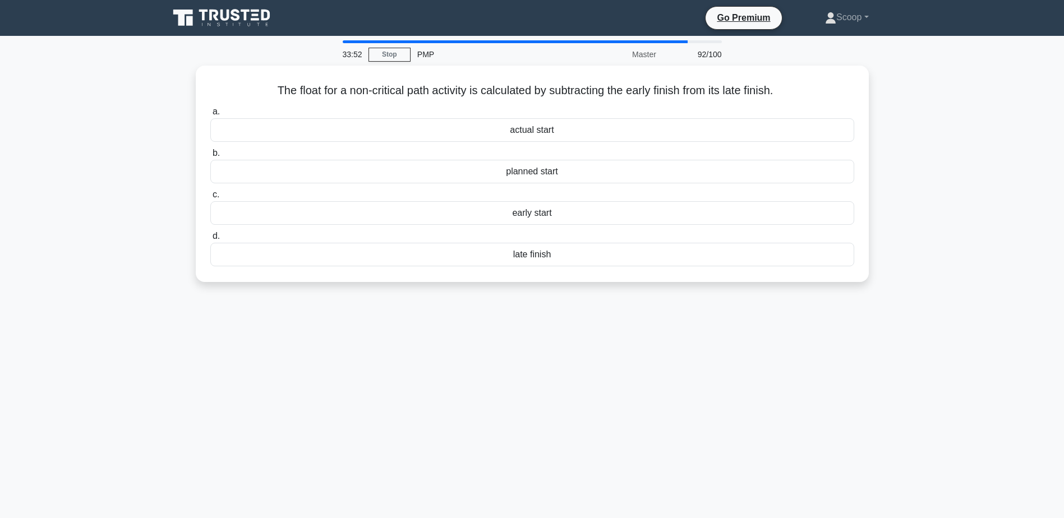
click at [552, 318] on div "33:52 Stop PMP Master 92/100 The float for a non-critical path activity is calc…" at bounding box center [532, 320] width 741 height 561
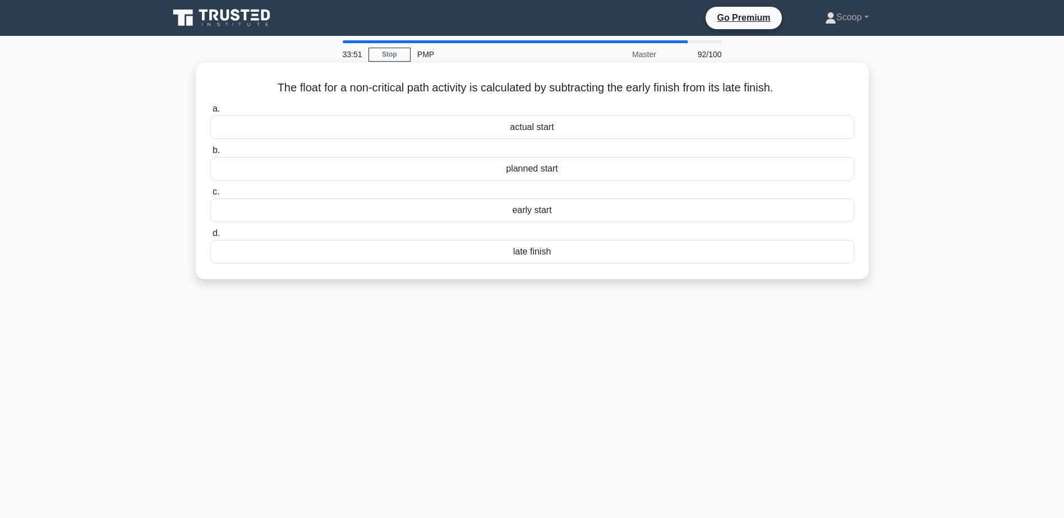
click at [557, 255] on div "late finish" at bounding box center [532, 252] width 644 height 24
click at [210, 237] on input "d. late finish" at bounding box center [210, 233] width 0 height 7
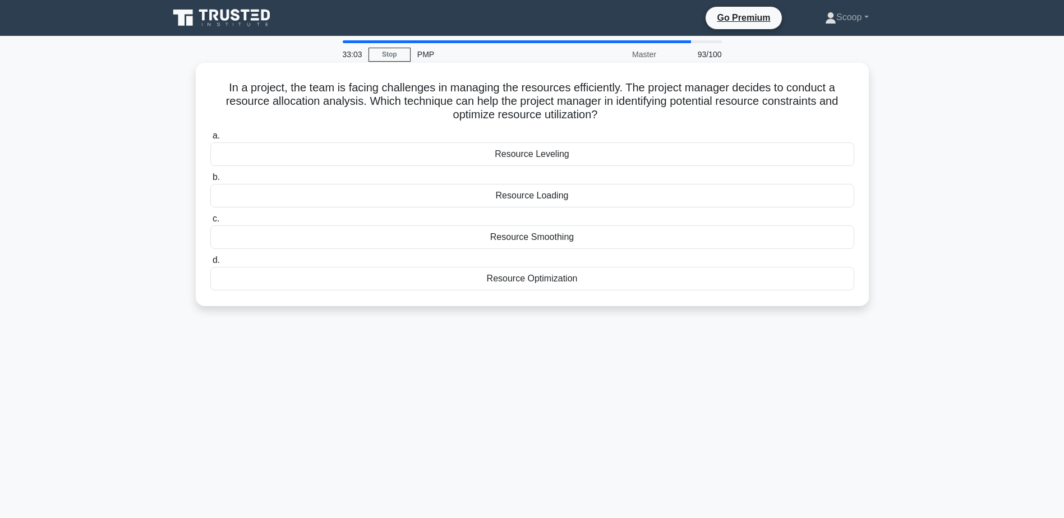
click at [531, 112] on h5 "In a project, the team is facing challenges in managing the resources efficient…" at bounding box center [532, 102] width 646 height 42
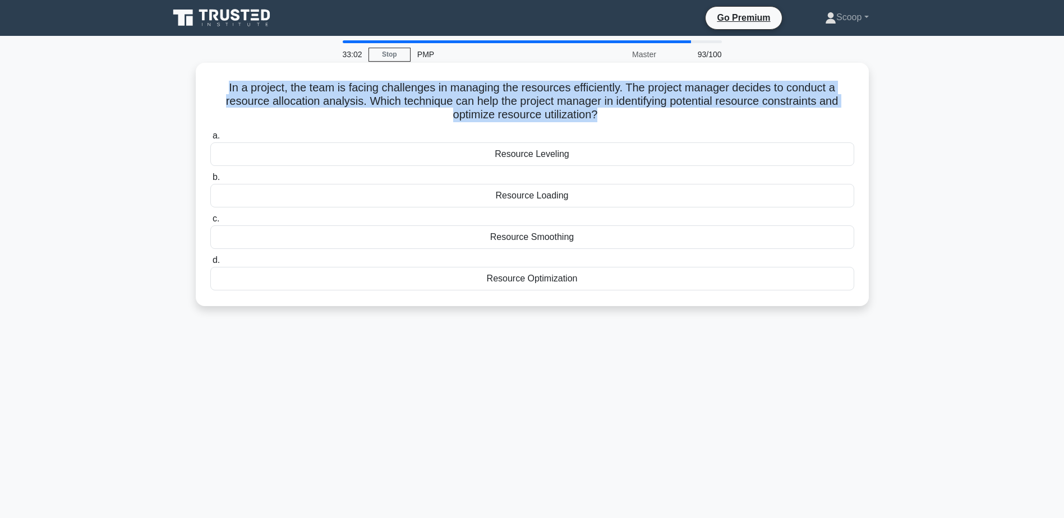
click at [531, 112] on h5 "In a project, the team is facing challenges in managing the resources efficient…" at bounding box center [532, 102] width 646 height 42
copy div "In a project, the team is facing challenges in managing the resources efficient…"
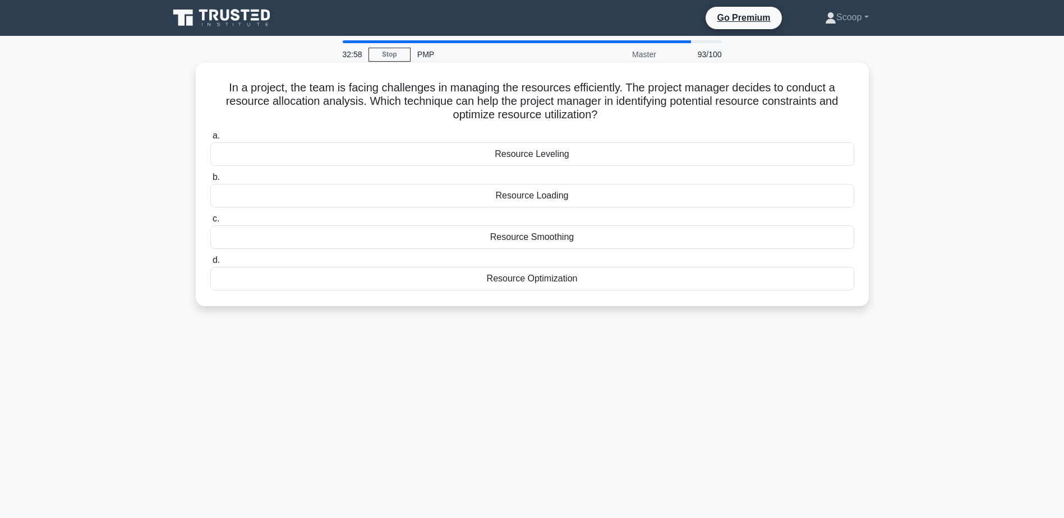
click at [561, 192] on div "Resource Loading" at bounding box center [532, 196] width 644 height 24
click at [210, 181] on input "b. Resource Loading" at bounding box center [210, 177] width 0 height 7
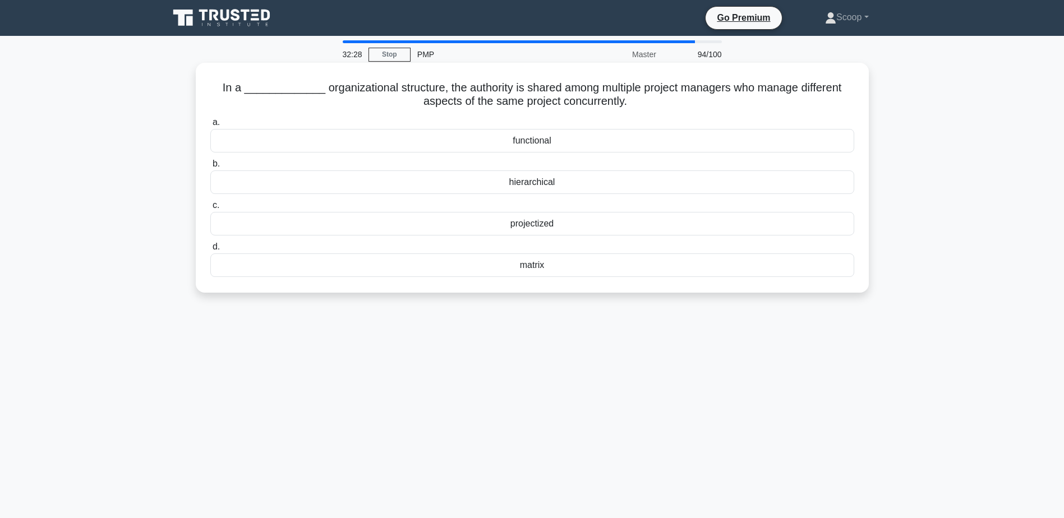
click at [564, 228] on div "projectized" at bounding box center [532, 224] width 644 height 24
click at [210, 209] on input "c. projectized" at bounding box center [210, 205] width 0 height 7
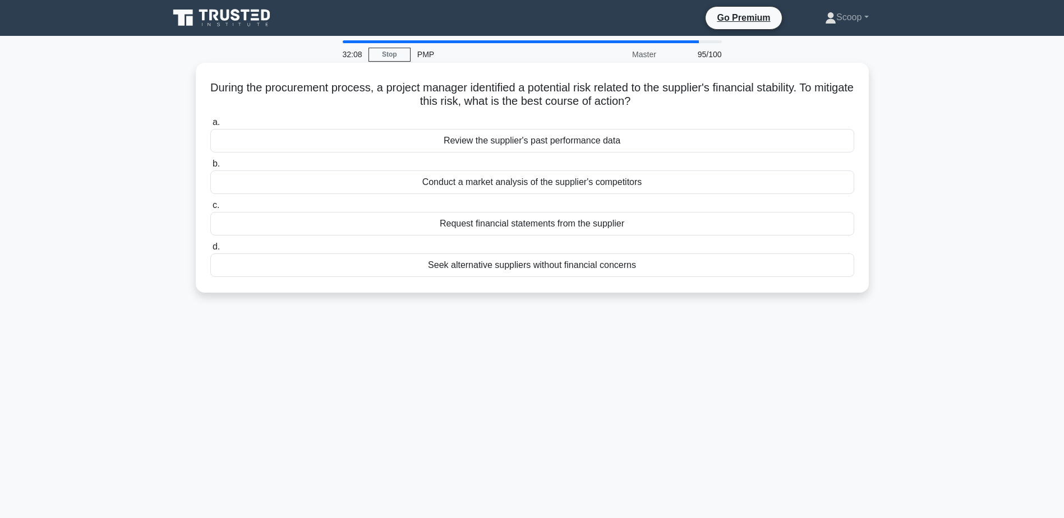
click at [574, 266] on div "Seek alternative suppliers without financial concerns" at bounding box center [532, 266] width 644 height 24
click at [210, 251] on input "d. Seek alternative suppliers without financial concerns" at bounding box center [210, 247] width 0 height 7
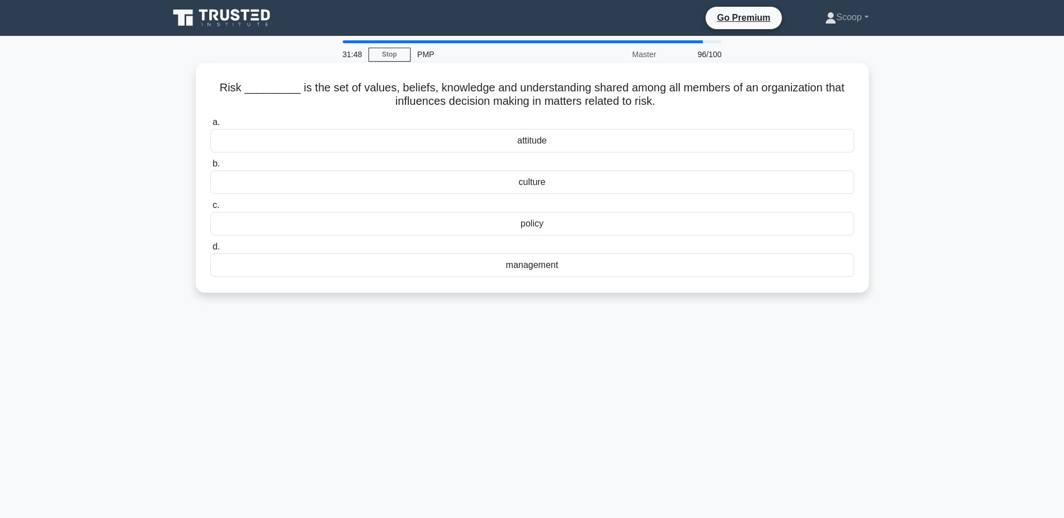
click at [561, 183] on div "culture" at bounding box center [532, 183] width 644 height 24
click at [210, 168] on input "b. culture" at bounding box center [210, 163] width 0 height 7
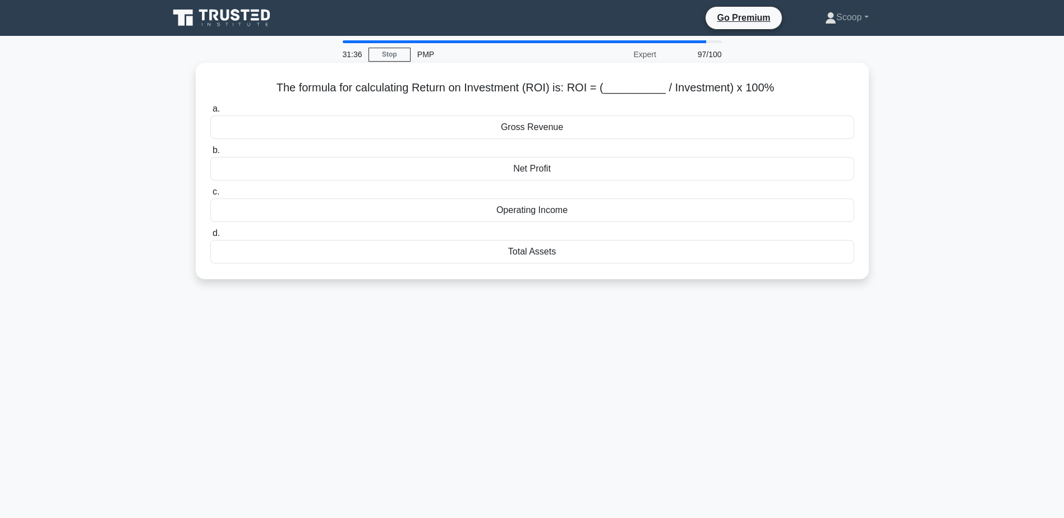
click at [563, 171] on div "Net Profit" at bounding box center [532, 169] width 644 height 24
click at [210, 154] on input "b. Net Profit" at bounding box center [210, 150] width 0 height 7
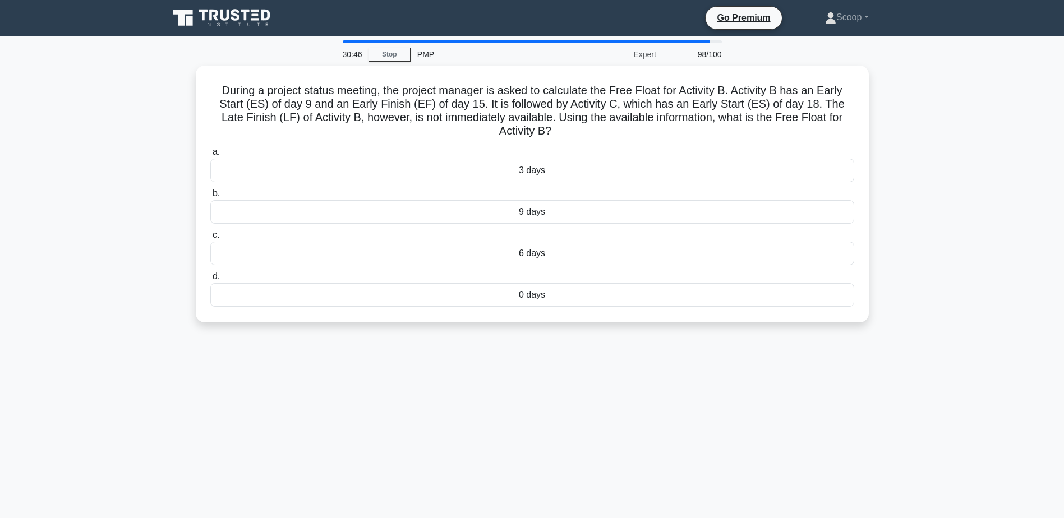
click at [563, 171] on div "3 days" at bounding box center [532, 171] width 644 height 24
click at [210, 156] on input "a. 3 days" at bounding box center [210, 152] width 0 height 7
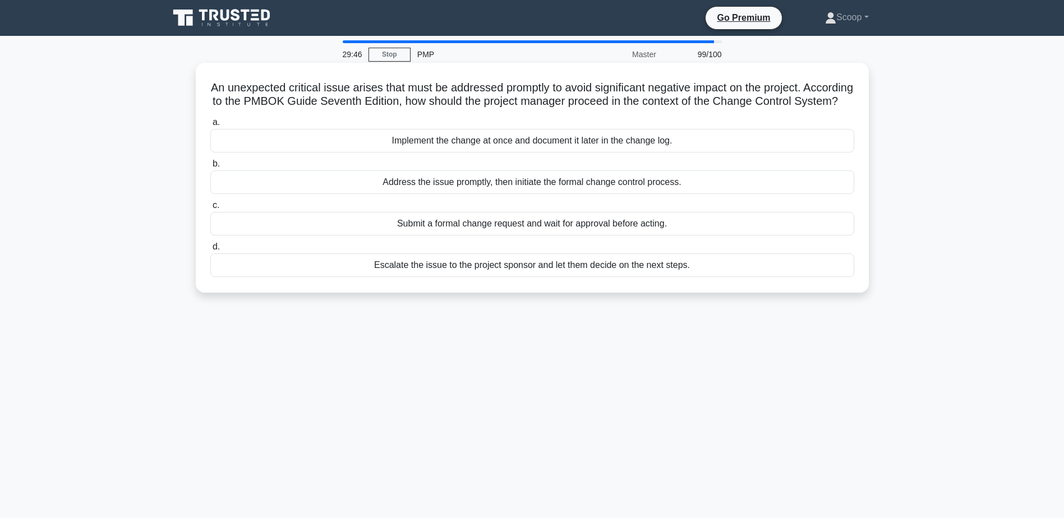
click at [572, 236] on div "Submit a formal change request and wait for approval before acting." at bounding box center [532, 224] width 644 height 24
click at [210, 209] on input "c. Submit a formal change request and wait for approval before acting." at bounding box center [210, 205] width 0 height 7
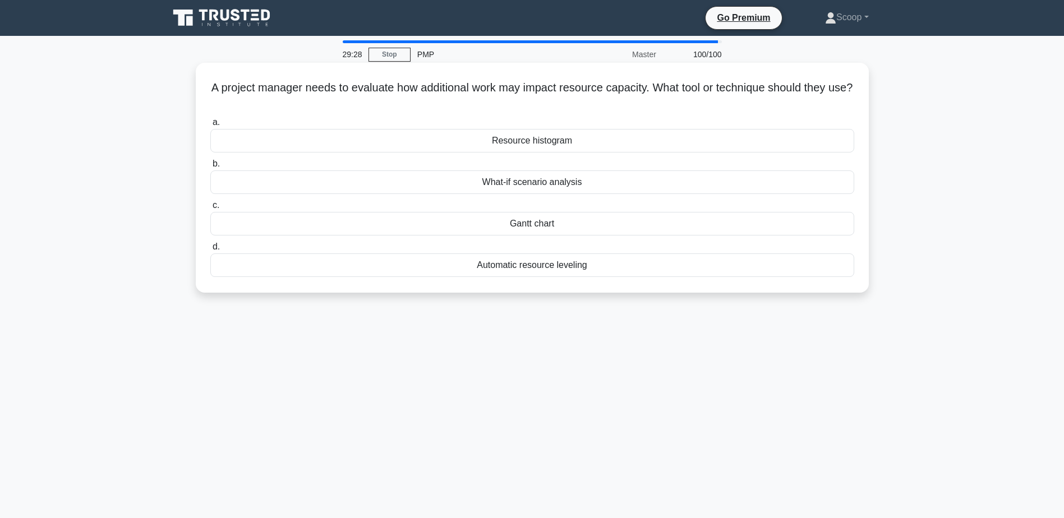
click at [550, 146] on div "Resource histogram" at bounding box center [532, 141] width 644 height 24
click at [210, 126] on input "a. Resource histogram" at bounding box center [210, 122] width 0 height 7
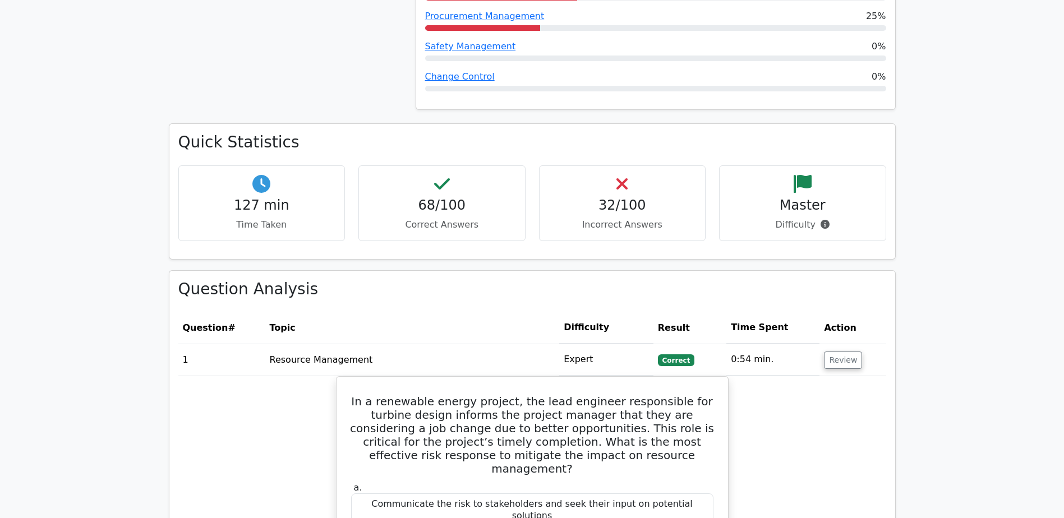
scroll to position [1590, 0]
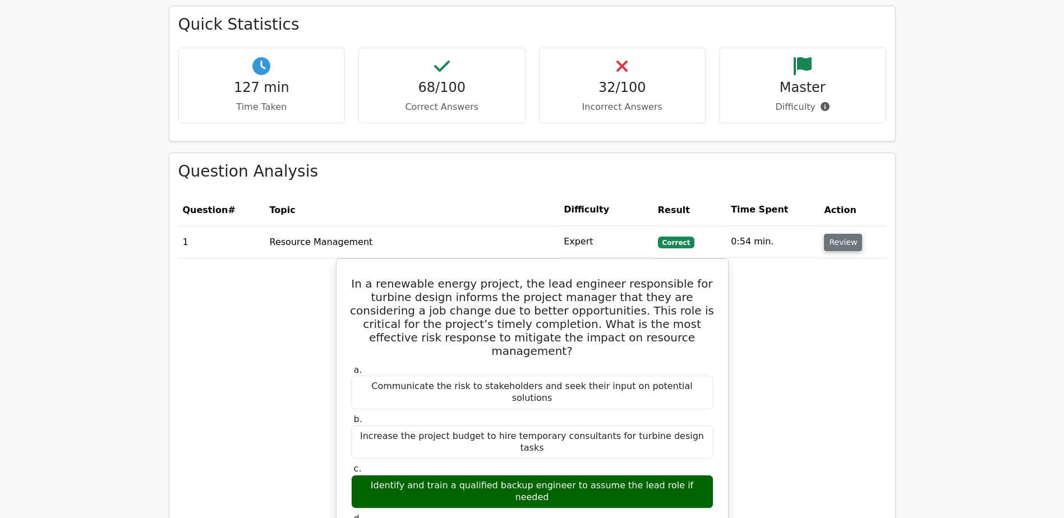
click at [844, 234] on button "Review" at bounding box center [843, 242] width 38 height 17
